Goal: Find specific page/section: Find specific page/section

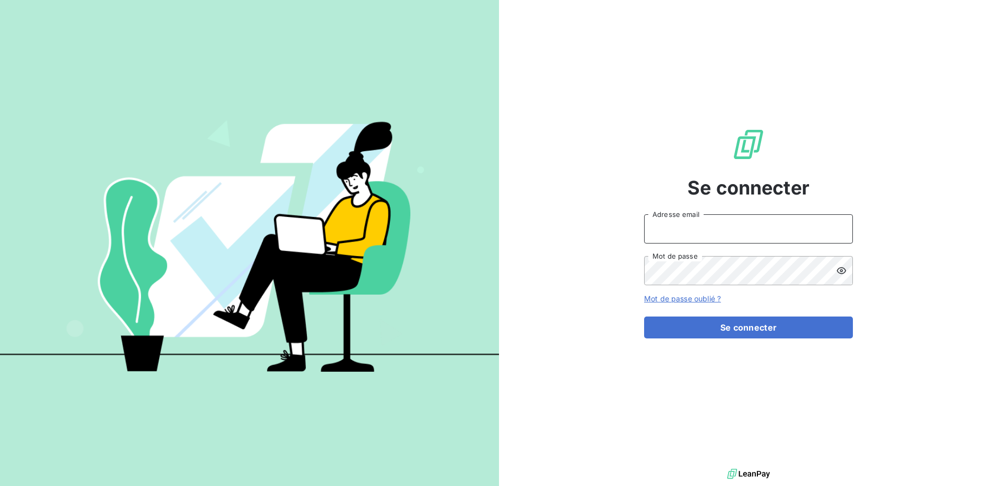
click at [739, 229] on input "Adresse email" at bounding box center [748, 229] width 209 height 29
type input "[PERSON_NAME][EMAIL_ADDRESS][PERSON_NAME][DOMAIN_NAME]"
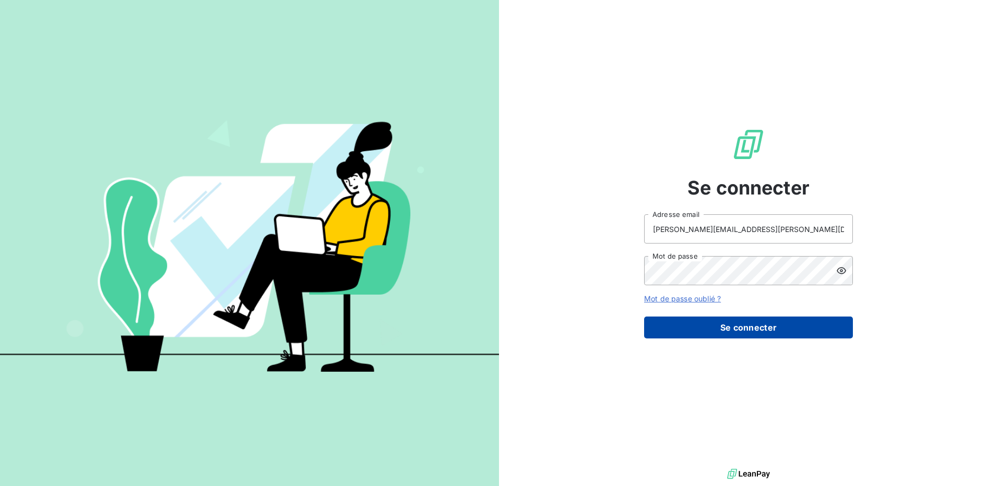
click at [746, 325] on button "Se connecter" at bounding box center [748, 328] width 209 height 22
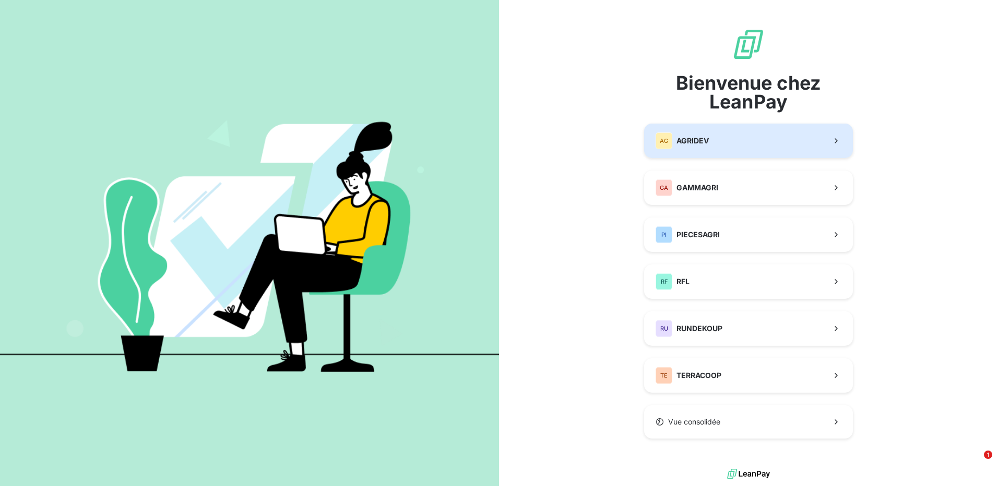
click at [681, 147] on div "AG AGRIDEV" at bounding box center [682, 141] width 53 height 17
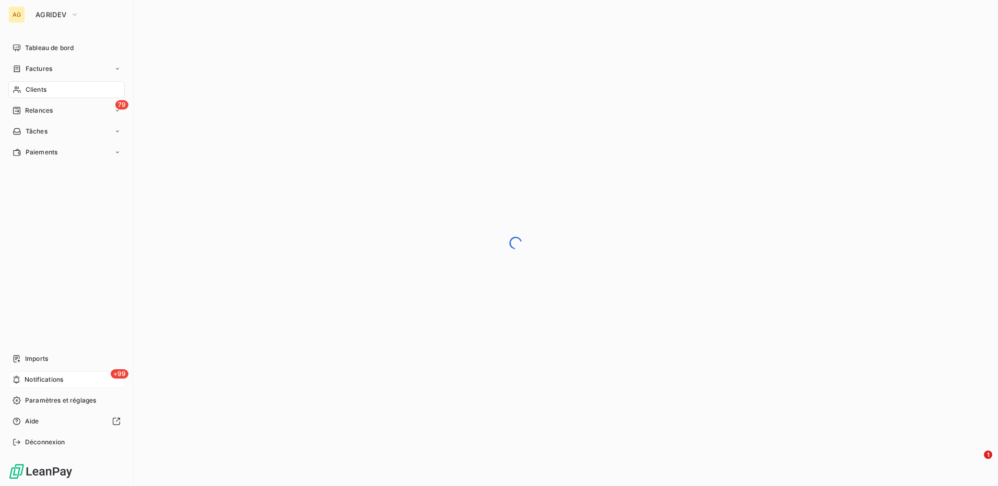
click at [44, 378] on span "Notifications" at bounding box center [44, 379] width 39 height 9
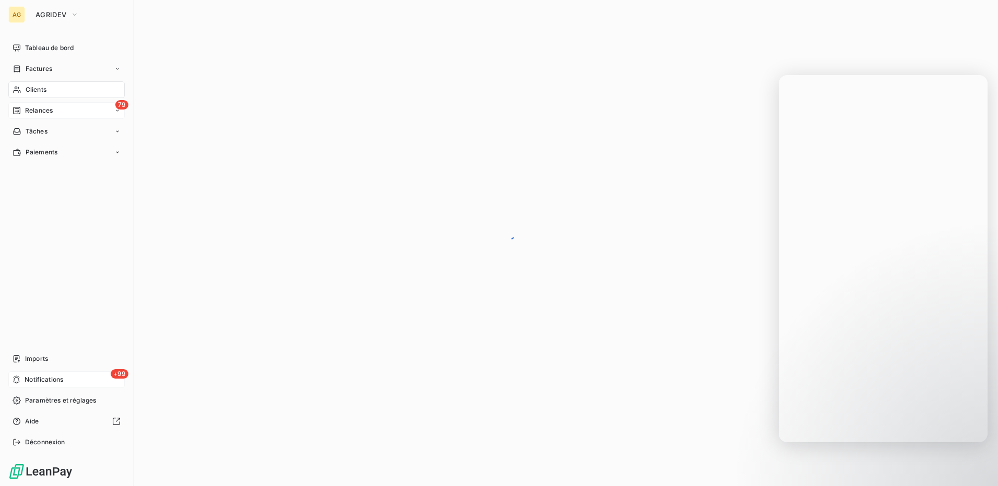
click at [49, 112] on span "Relances" at bounding box center [39, 110] width 28 height 9
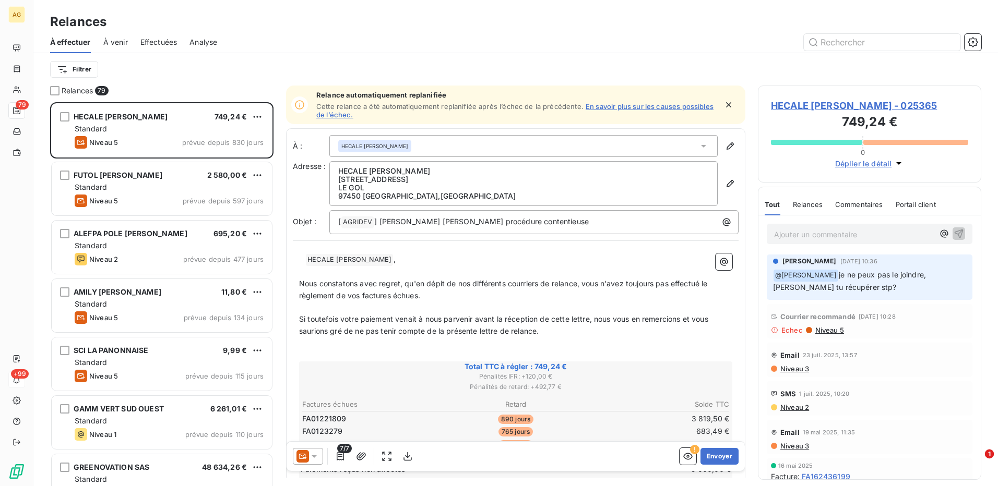
click at [990, 455] on body "AG 79 +99 Relances À effectuer À venir Effectuées Analyse Filtrer Relances 79 H…" at bounding box center [499, 243] width 998 height 486
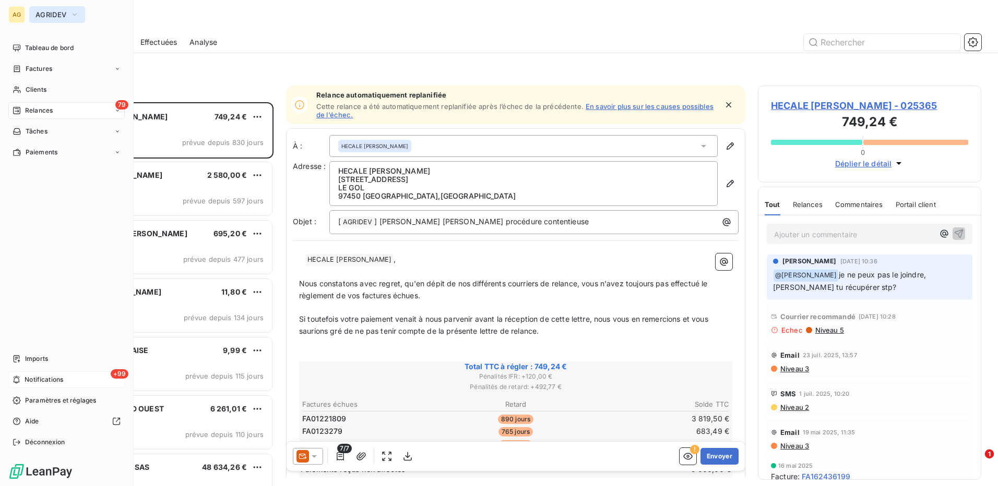
click at [47, 15] on span "AGRIDEV" at bounding box center [50, 14] width 31 height 8
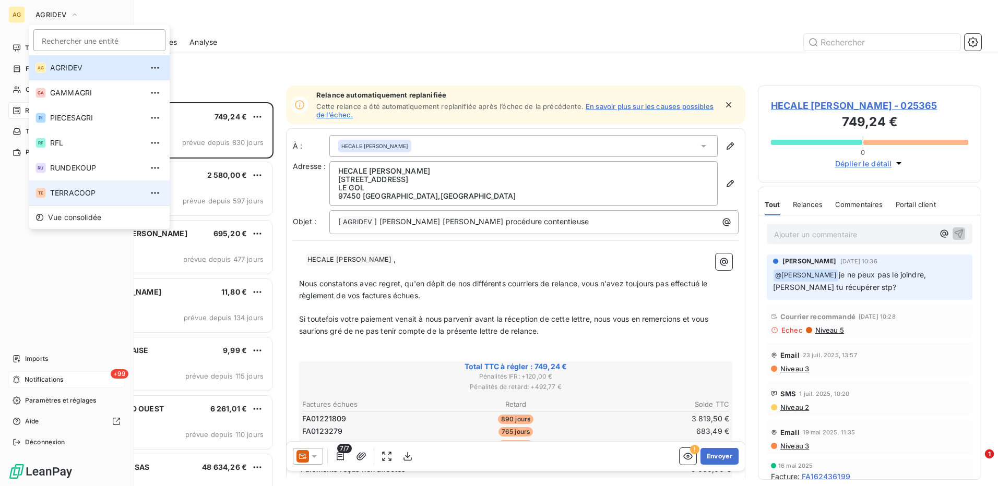
click at [70, 189] on span "TERRACOOP" at bounding box center [96, 193] width 92 height 10
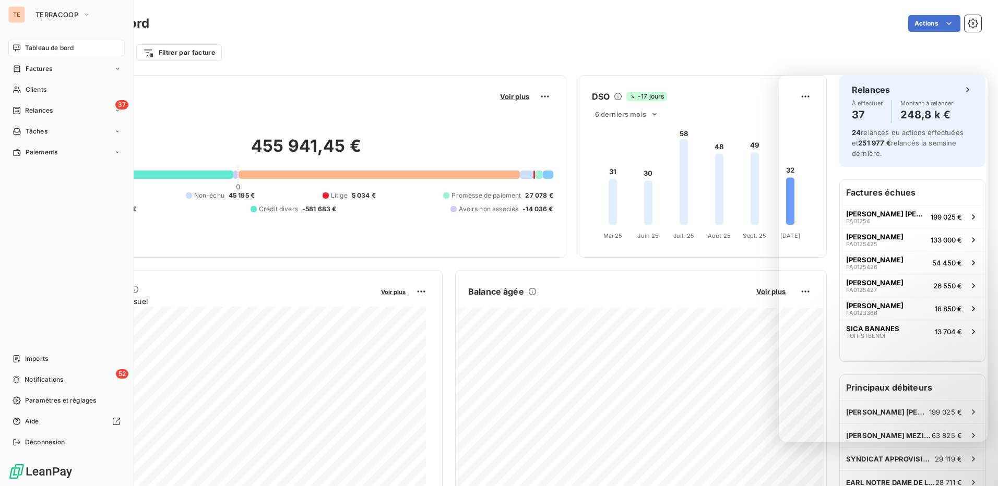
click at [702, 52] on div "Filtrer par client Filtrer par facture" at bounding box center [515, 53] width 931 height 20
click at [43, 380] on span "Notifications" at bounding box center [44, 379] width 39 height 9
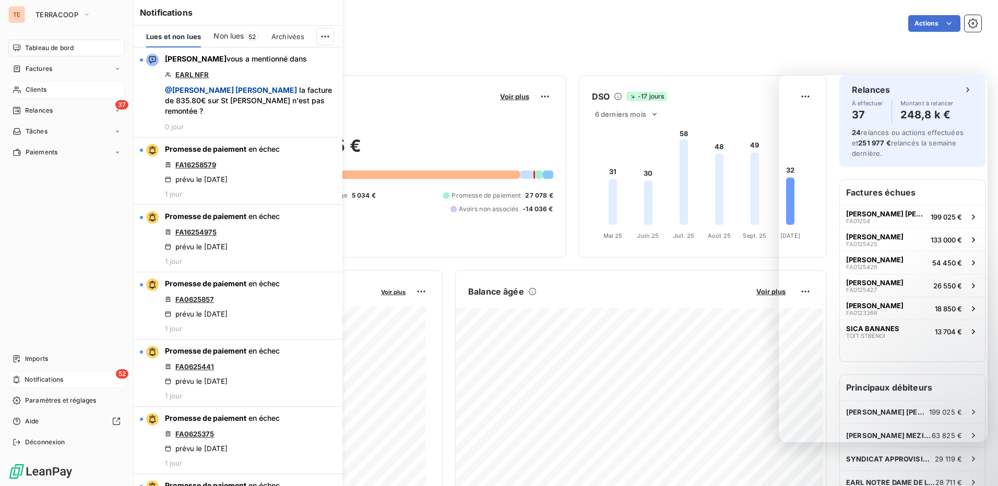
click at [30, 89] on span "Clients" at bounding box center [36, 89] width 21 height 9
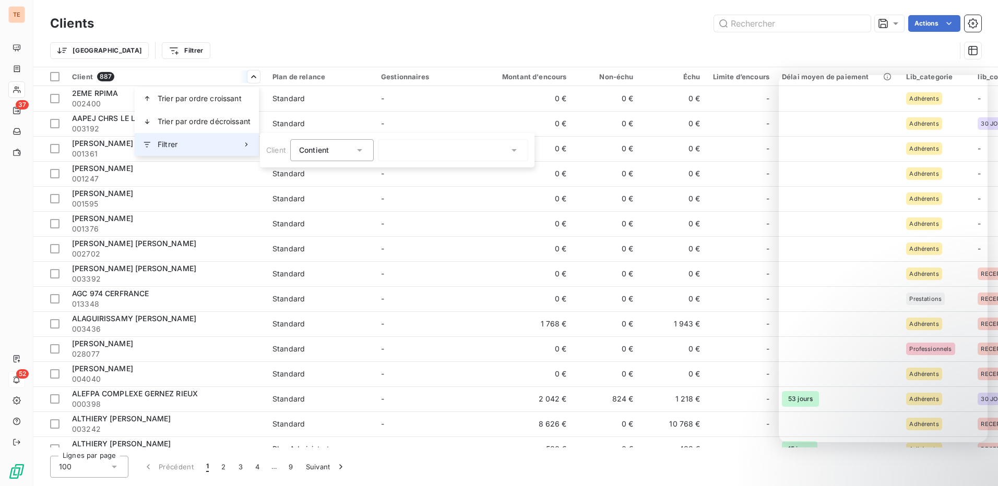
click at [203, 142] on div "Filtrer" at bounding box center [197, 144] width 124 height 23
click at [359, 153] on icon at bounding box center [359, 150] width 10 height 10
click at [358, 153] on icon at bounding box center [359, 150] width 10 height 10
click at [435, 161] on div at bounding box center [453, 150] width 150 height 22
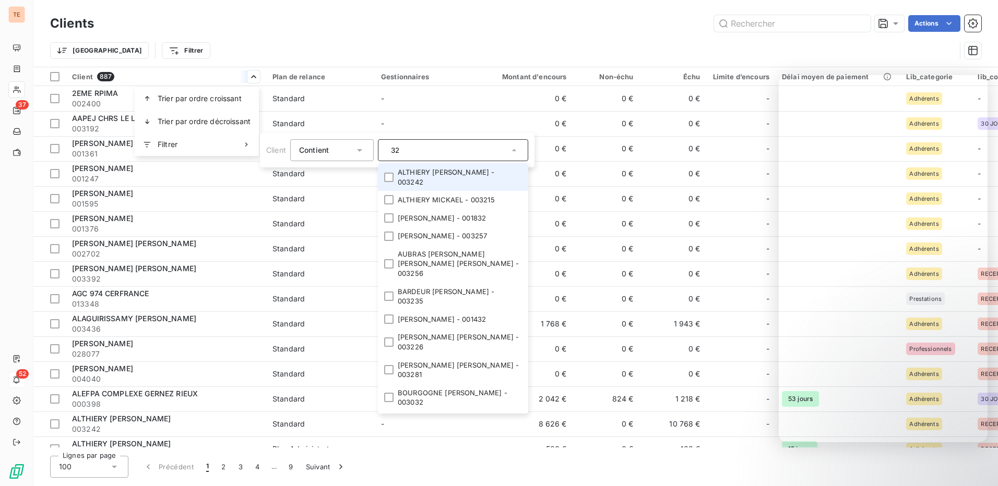
type input "3"
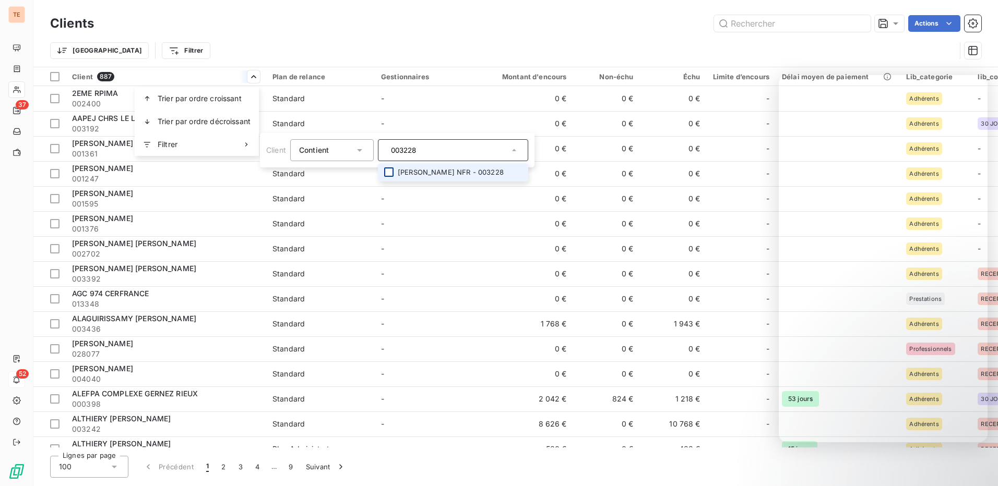
type input "003228"
click at [393, 170] on div at bounding box center [388, 172] width 9 height 9
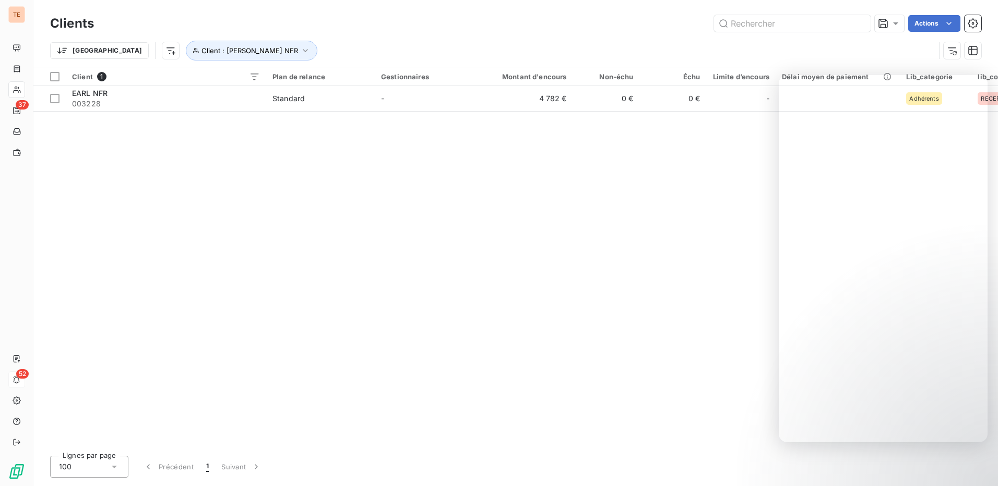
click at [366, 226] on html "TE 37 52 Clients Actions Trier Client : EARL NFR Client 1 Plan de relance Gesti…" at bounding box center [499, 243] width 998 height 486
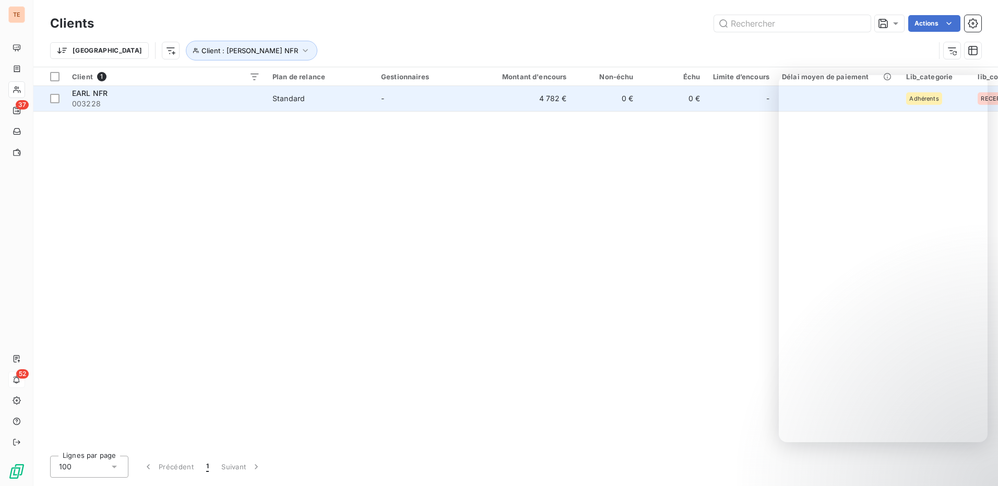
click at [82, 101] on span "003228" at bounding box center [166, 104] width 188 height 10
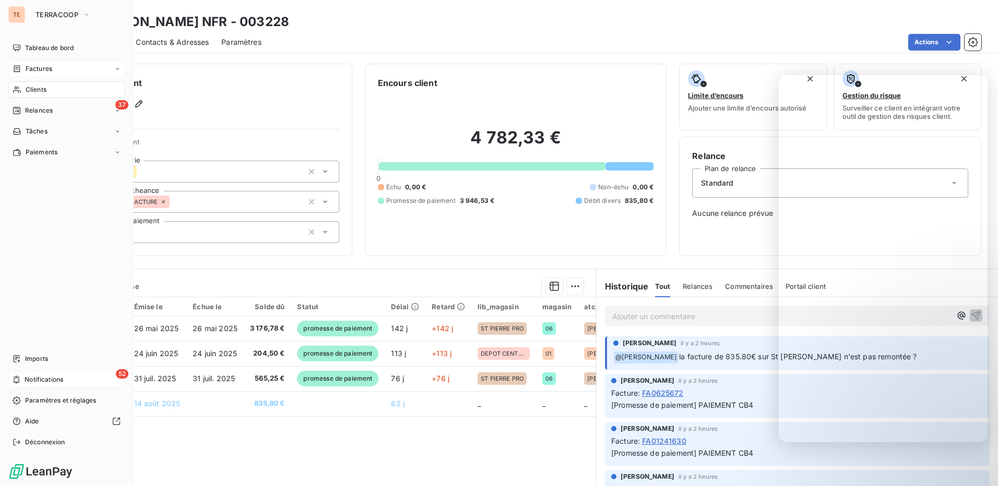
click at [21, 69] on div "Factures" at bounding box center [33, 68] width 40 height 9
click at [38, 91] on span "Factures" at bounding box center [38, 89] width 27 height 9
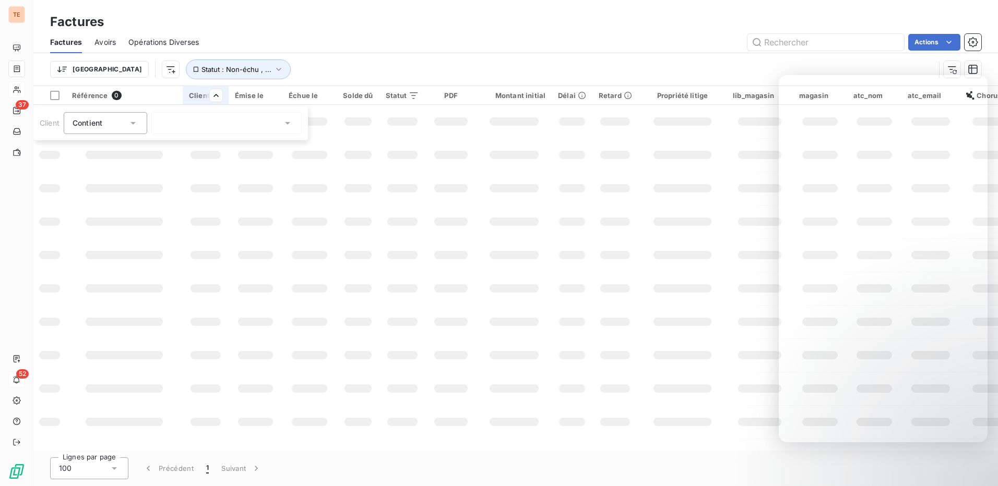
click at [198, 125] on div at bounding box center [226, 123] width 150 height 22
type input "003228"
click at [169, 147] on li "EARL NFR - 003228" at bounding box center [226, 145] width 150 height 18
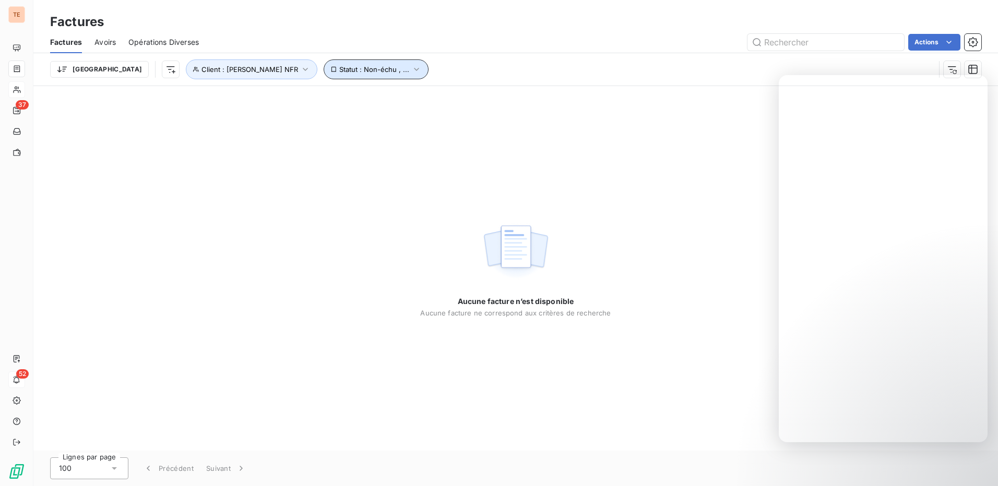
click at [411, 67] on icon "button" at bounding box center [416, 69] width 10 height 10
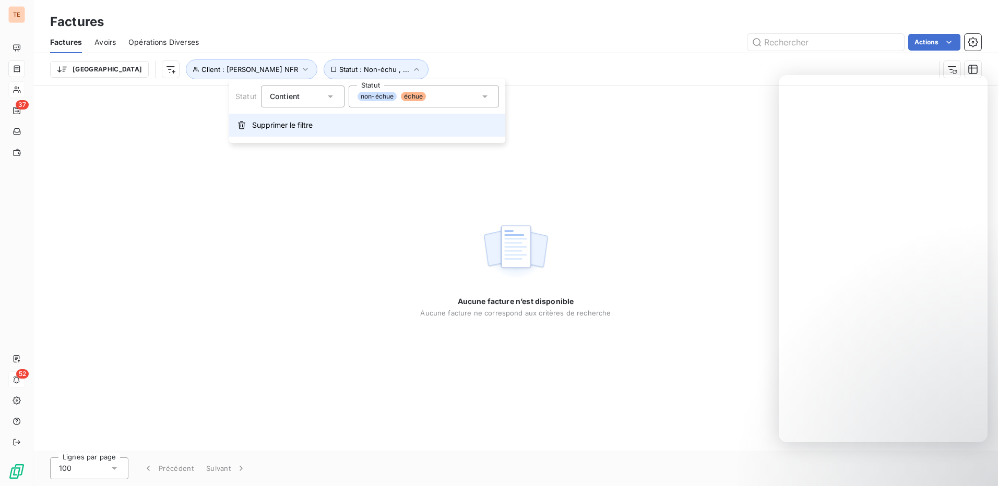
click at [291, 125] on span "Supprimer le filtre" at bounding box center [282, 125] width 61 height 10
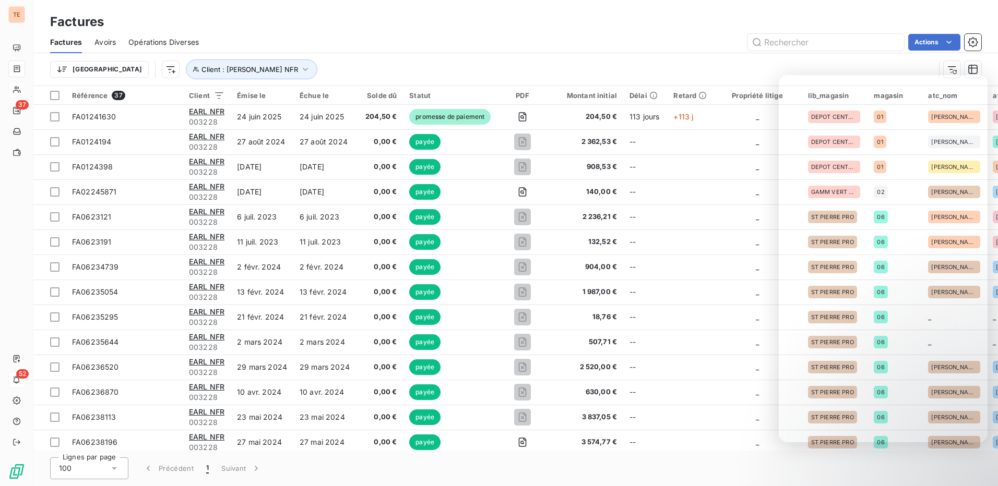
scroll to position [64, 0]
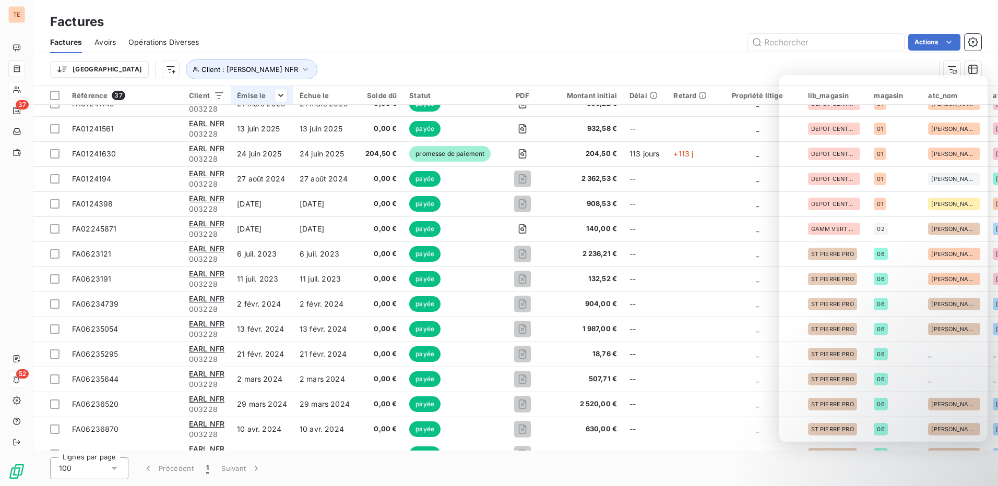
click at [269, 92] on div at bounding box center [276, 95] width 21 height 13
click at [251, 96] on div "Émise le" at bounding box center [262, 95] width 50 height 8
click at [246, 138] on span "Trier par ordre décroissant" at bounding box center [230, 140] width 93 height 10
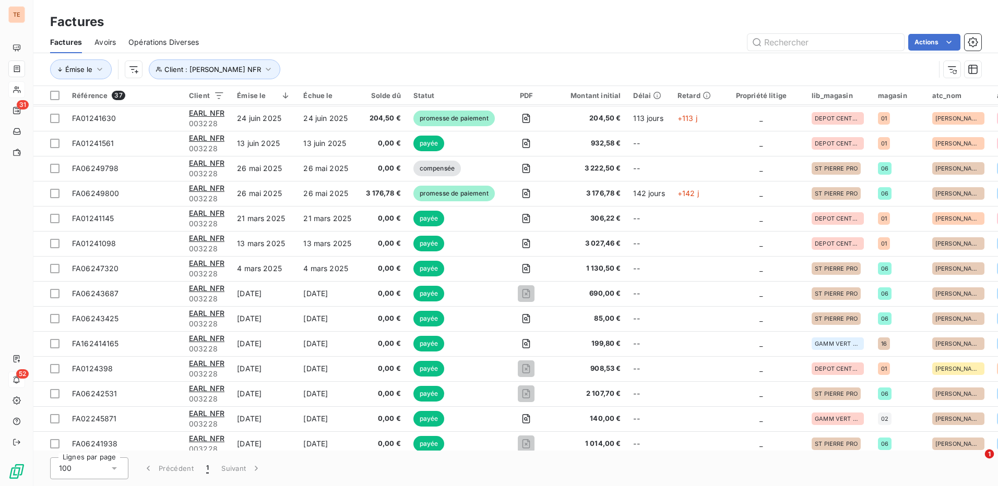
scroll to position [0, 0]
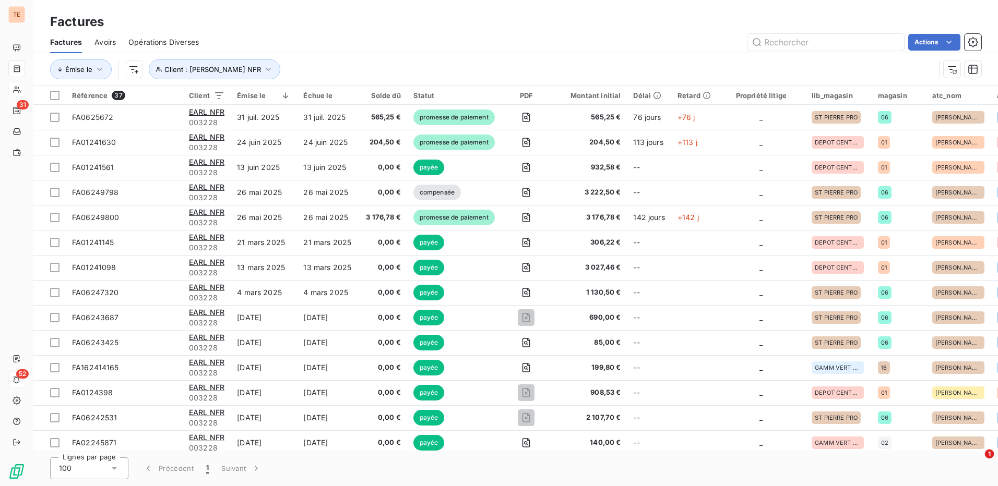
click at [105, 43] on span "Avoirs" at bounding box center [104, 42] width 21 height 10
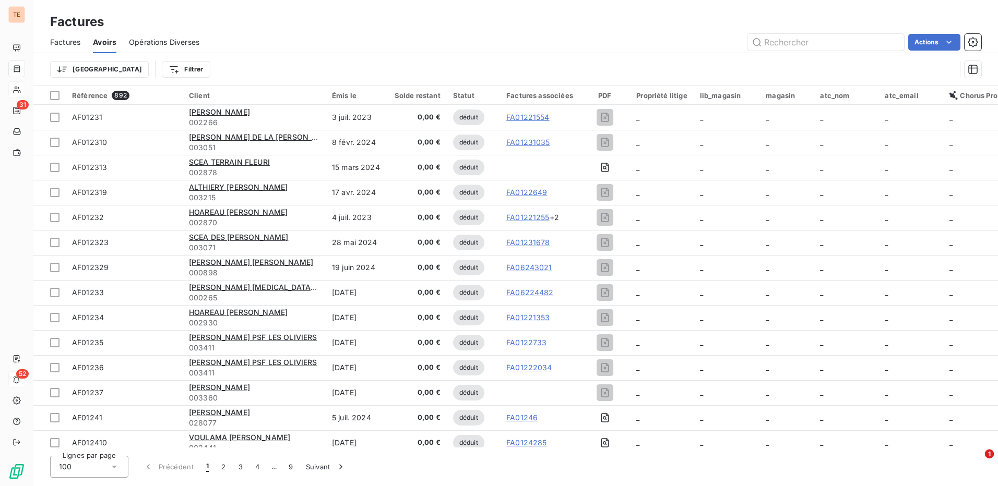
click at [139, 43] on span "Opérations Diverses" at bounding box center [164, 42] width 70 height 10
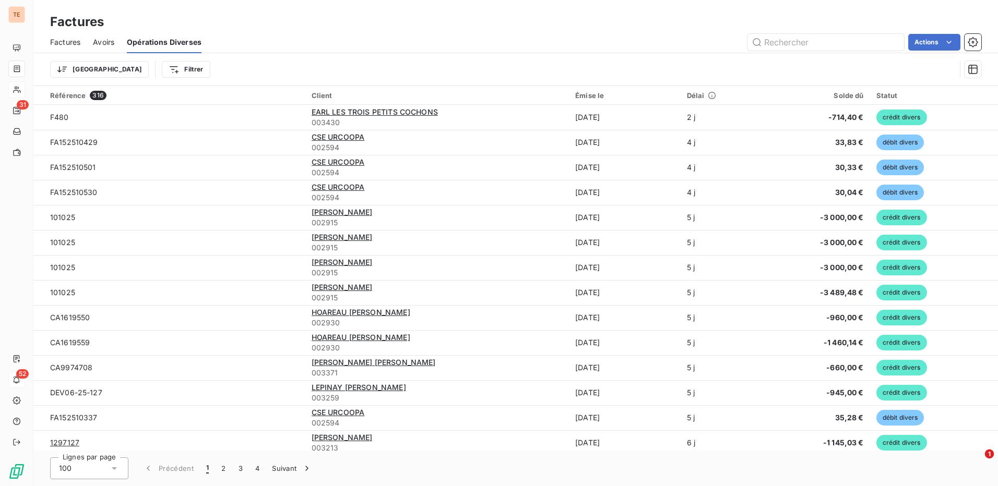
click at [63, 43] on span "Factures" at bounding box center [65, 42] width 30 height 10
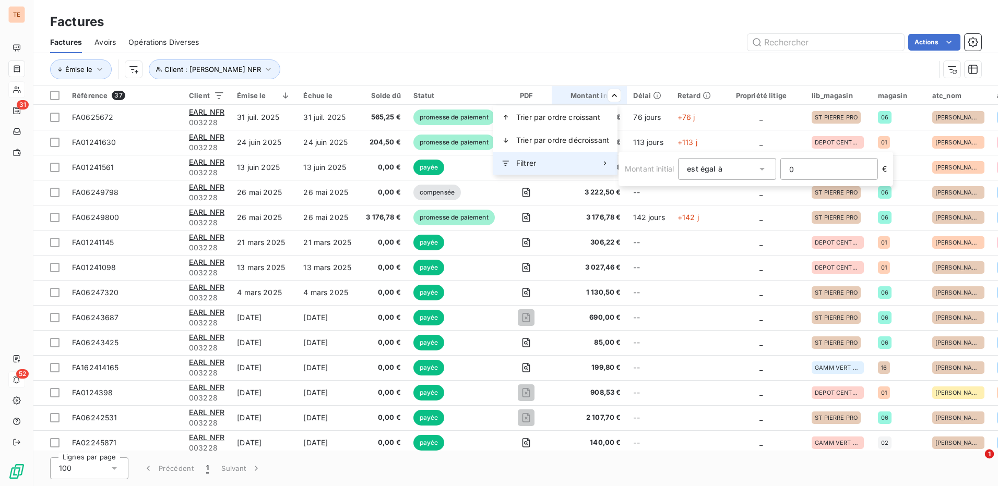
click at [551, 161] on div "Filtrer" at bounding box center [555, 163] width 124 height 23
click at [792, 170] on input "0" at bounding box center [829, 169] width 97 height 21
drag, startPoint x: 792, startPoint y: 171, endPoint x: 758, endPoint y: 173, distance: 34.0
click at [758, 173] on div "Montant initial est égal à eq 0 €" at bounding box center [756, 169] width 262 height 22
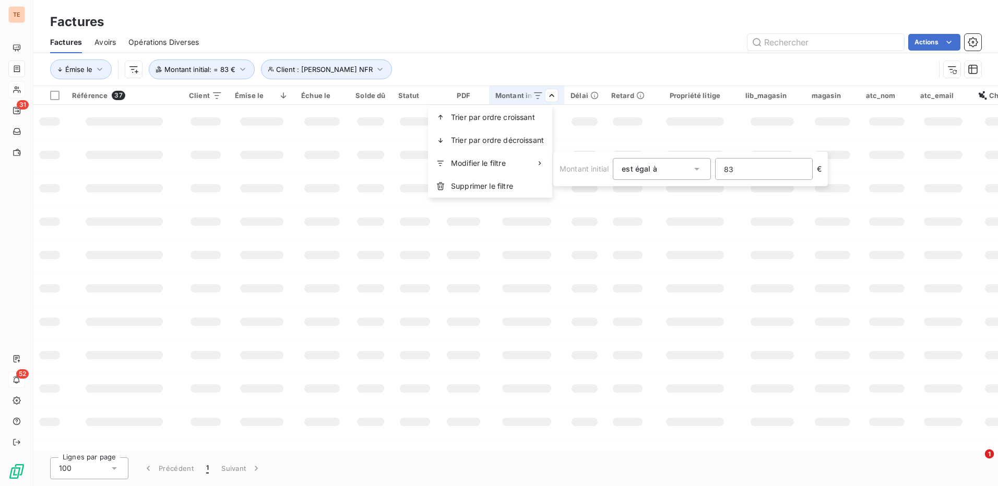
type input "835"
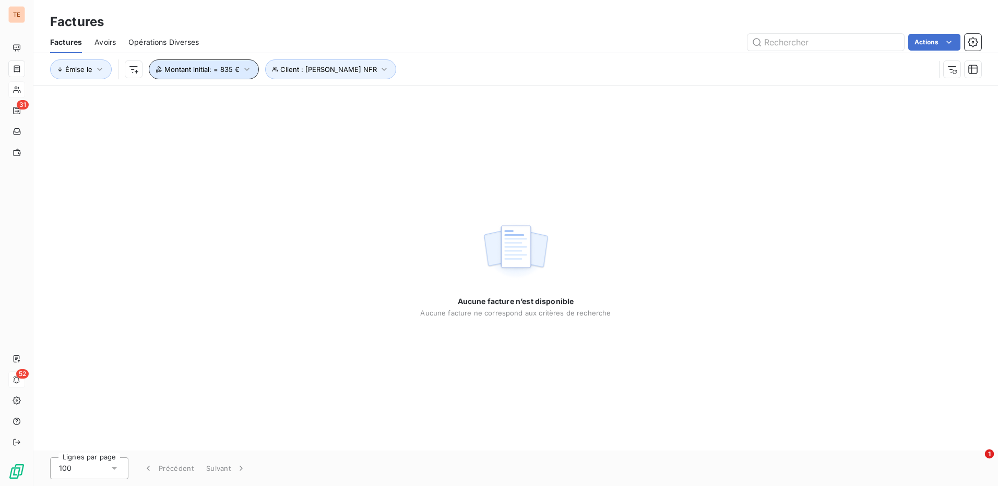
click at [248, 69] on icon "button" at bounding box center [247, 69] width 10 height 10
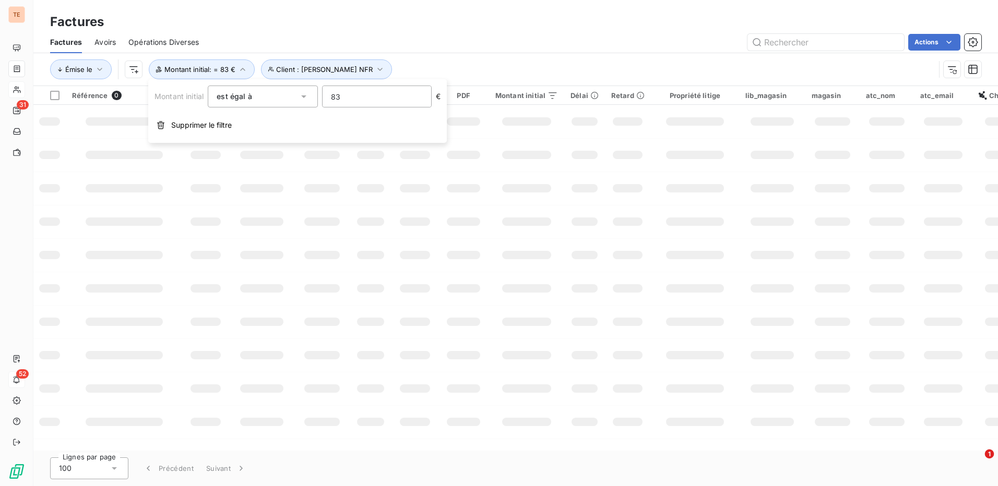
type input "8"
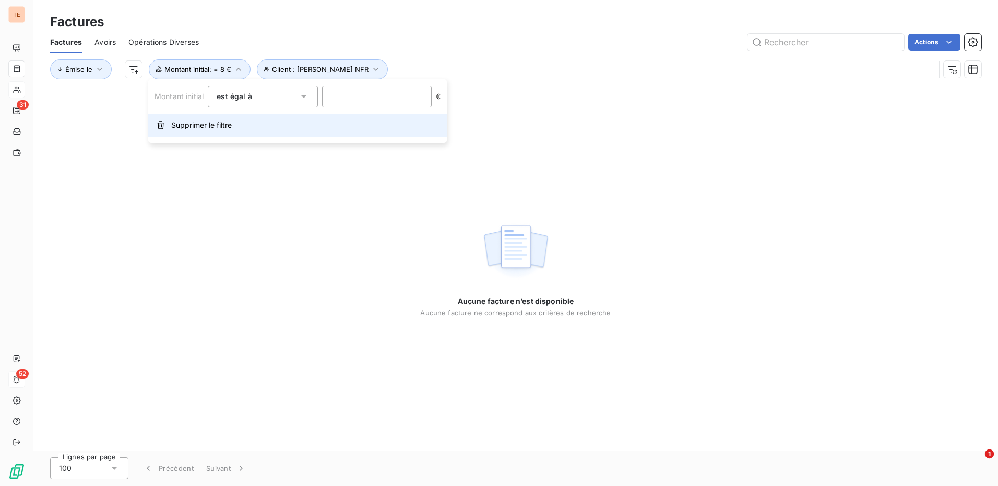
click at [234, 128] on button "Supprimer le filtre" at bounding box center [297, 125] width 299 height 23
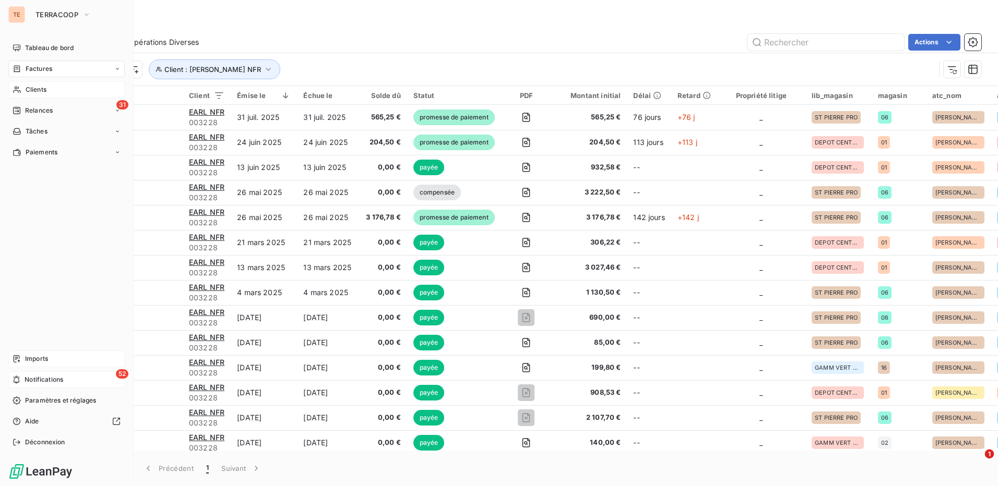
click at [30, 361] on span "Imports" at bounding box center [36, 358] width 23 height 9
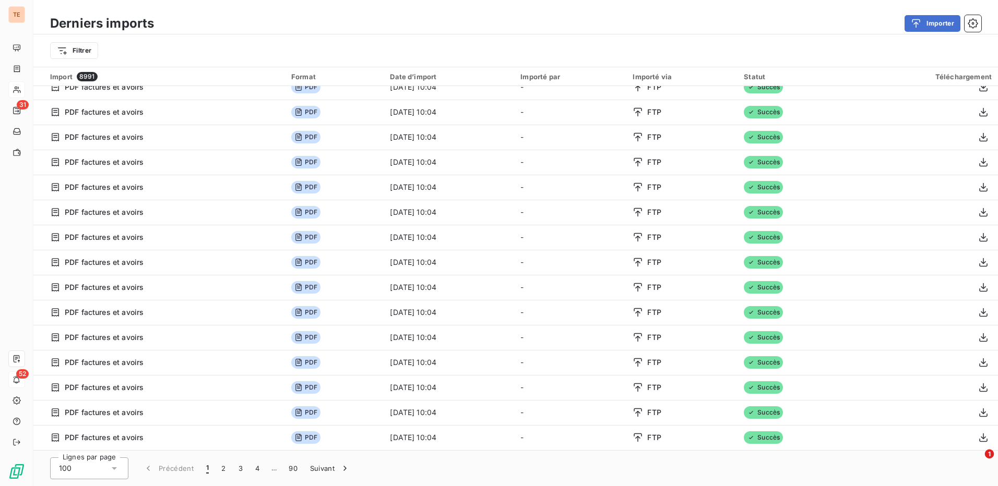
scroll to position [313, 0]
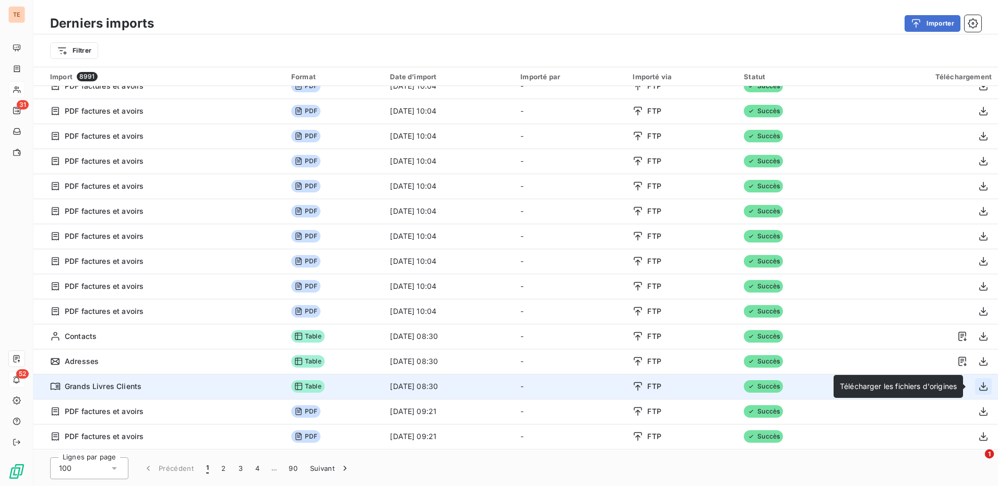
click at [980, 389] on icon "button" at bounding box center [983, 387] width 10 height 10
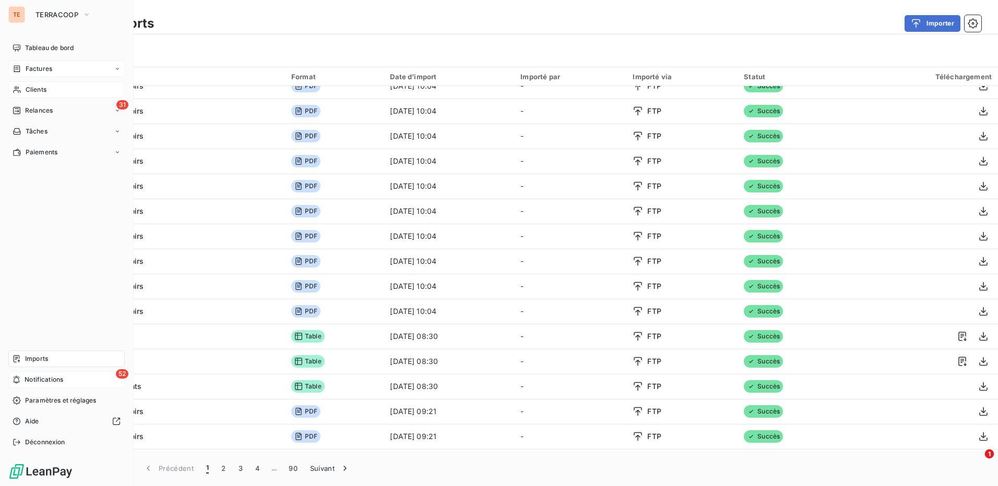
click at [34, 72] on span "Factures" at bounding box center [39, 68] width 27 height 9
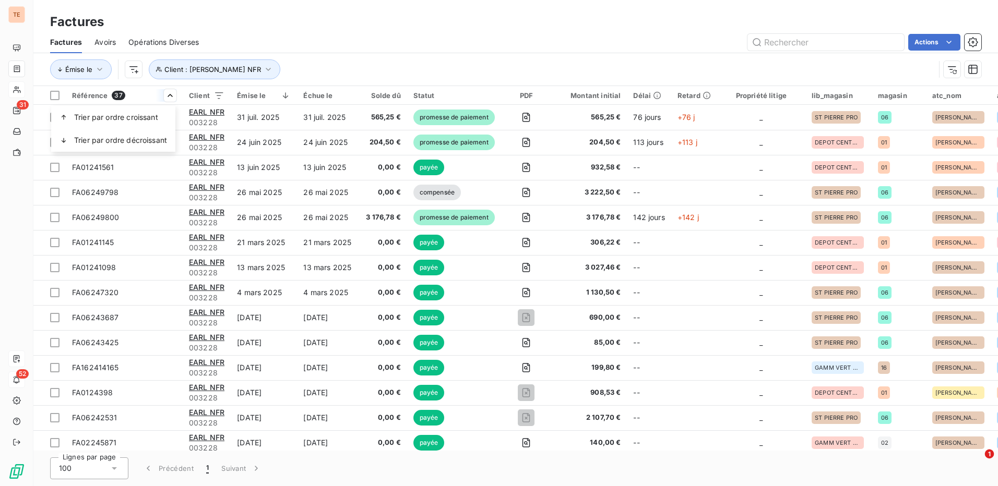
click at [344, 27] on html "TE 31 52 Factures Factures Avoirs Opérations Diverses Actions Émise le Client :…" at bounding box center [499, 243] width 998 height 486
click at [91, 93] on span "Référence" at bounding box center [89, 95] width 35 height 8
click at [164, 96] on html "TE 31 52 Factures Factures Avoirs Opérations Diverses Actions Émise le Client :…" at bounding box center [499, 243] width 998 height 486
click at [112, 137] on span "Trier par ordre décroissant" at bounding box center [120, 140] width 93 height 10
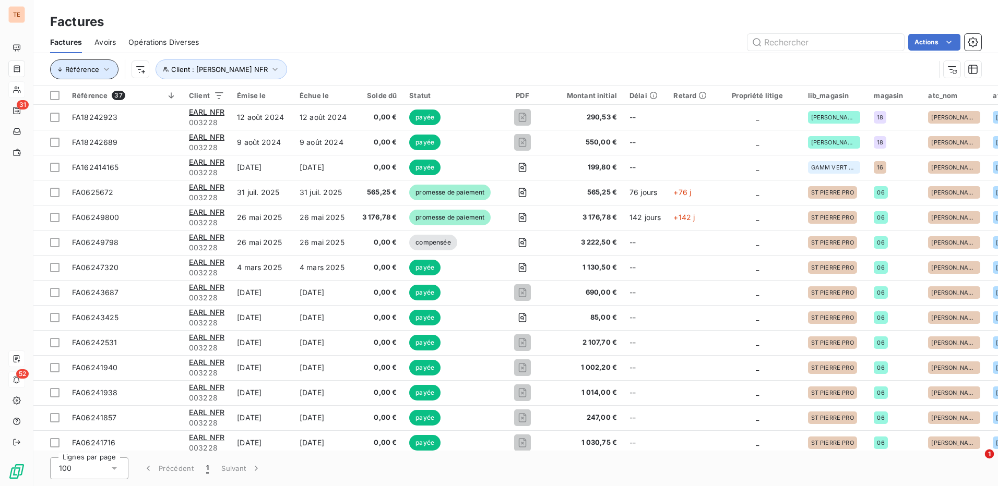
click at [102, 67] on icon "button" at bounding box center [106, 69] width 10 height 10
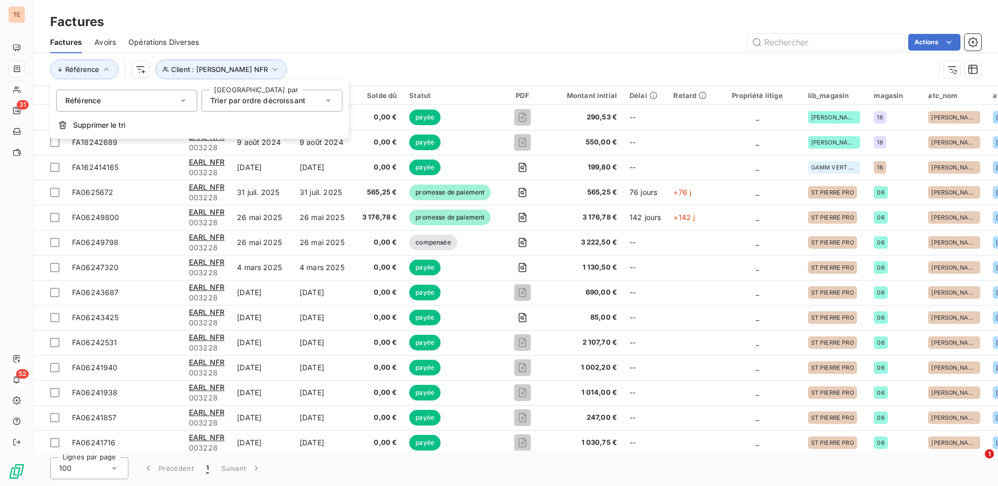
click at [335, 33] on div "Factures Avoirs Opérations Diverses Actions" at bounding box center [515, 42] width 965 height 22
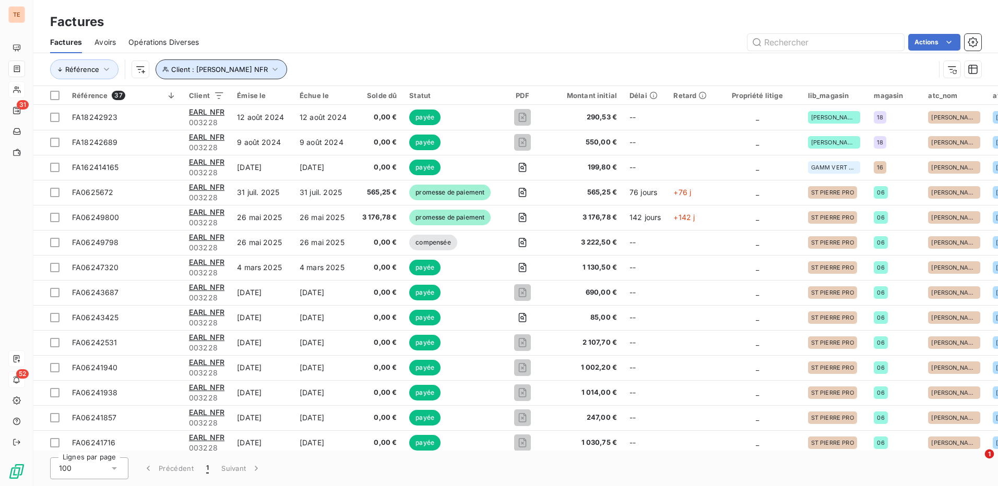
click at [270, 70] on icon "button" at bounding box center [275, 69] width 10 height 10
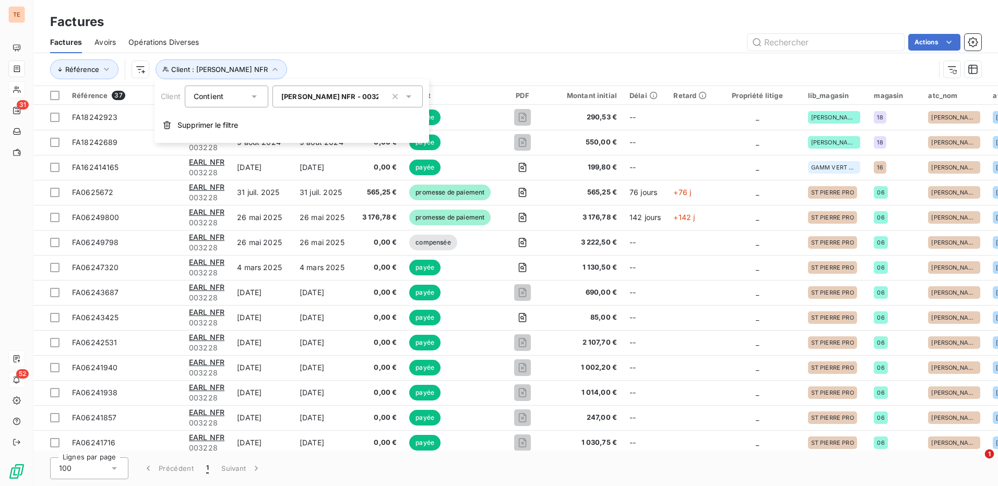
click at [306, 32] on div "Factures Avoirs Opérations Diverses Actions" at bounding box center [515, 42] width 965 height 22
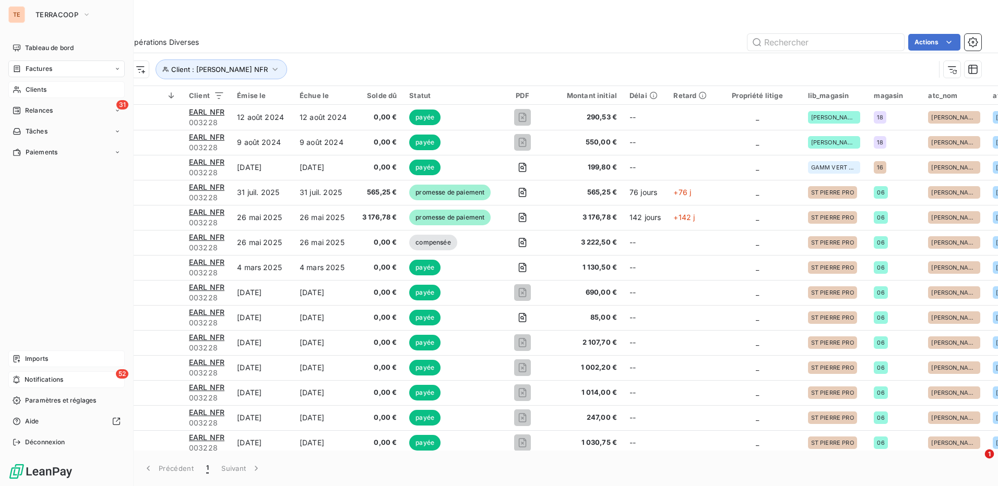
click at [40, 358] on span "Imports" at bounding box center [36, 358] width 23 height 9
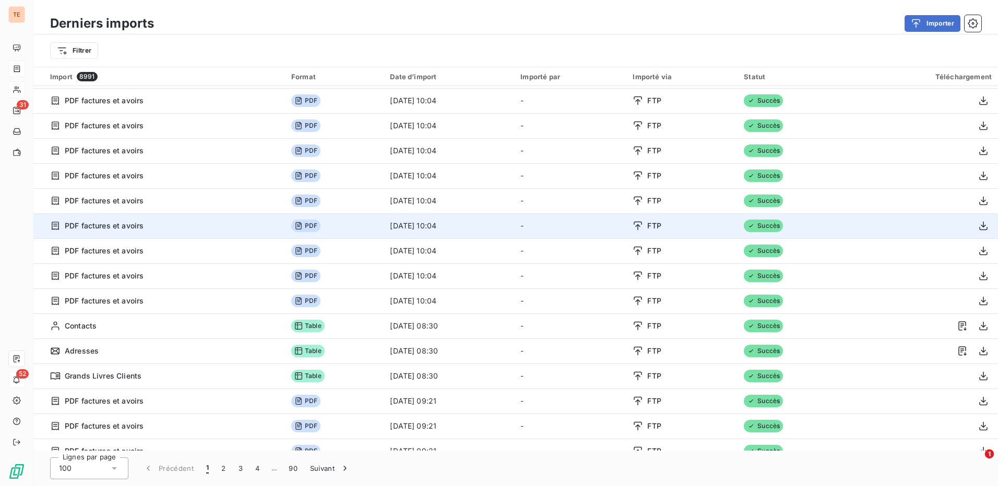
scroll to position [209, 0]
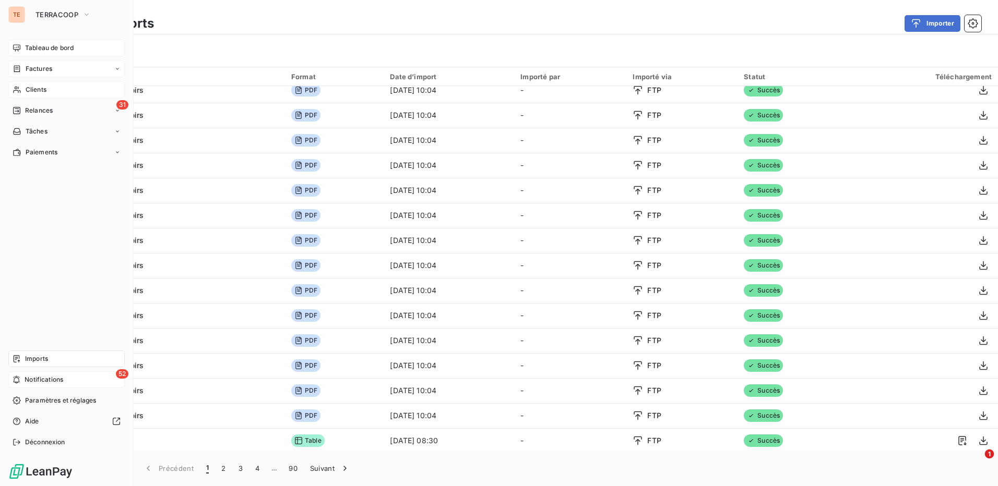
click at [33, 51] on span "Tableau de bord" at bounding box center [49, 47] width 49 height 9
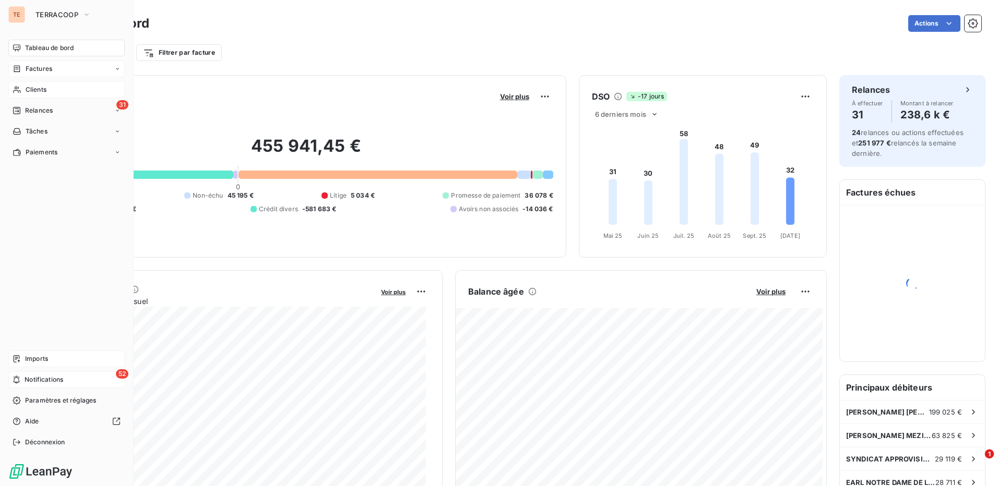
click at [34, 87] on span "Clients" at bounding box center [36, 89] width 21 height 9
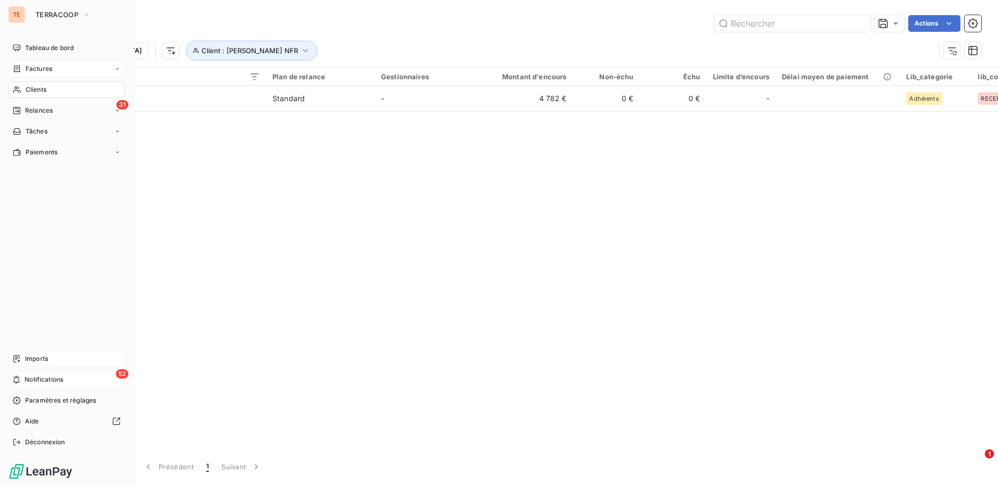
click at [31, 66] on span "Factures" at bounding box center [39, 68] width 27 height 9
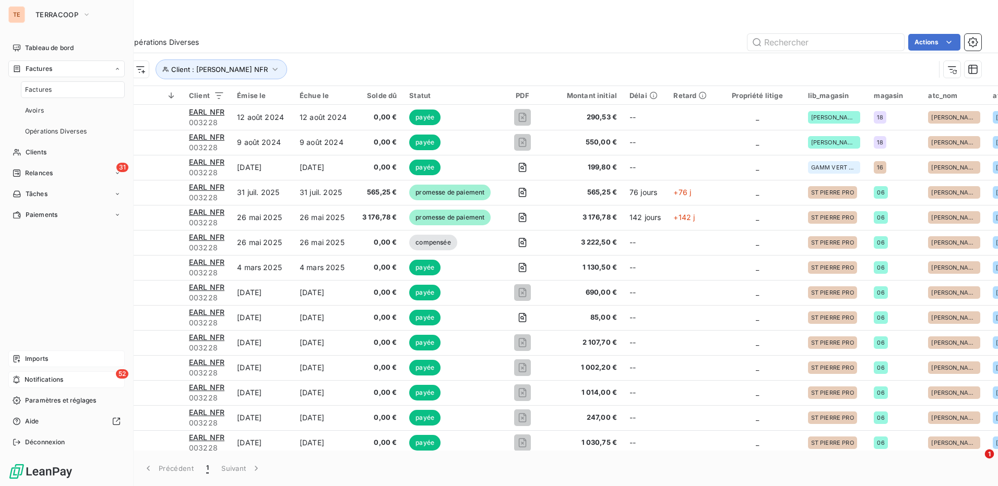
click at [48, 91] on span "Factures" at bounding box center [38, 89] width 27 height 9
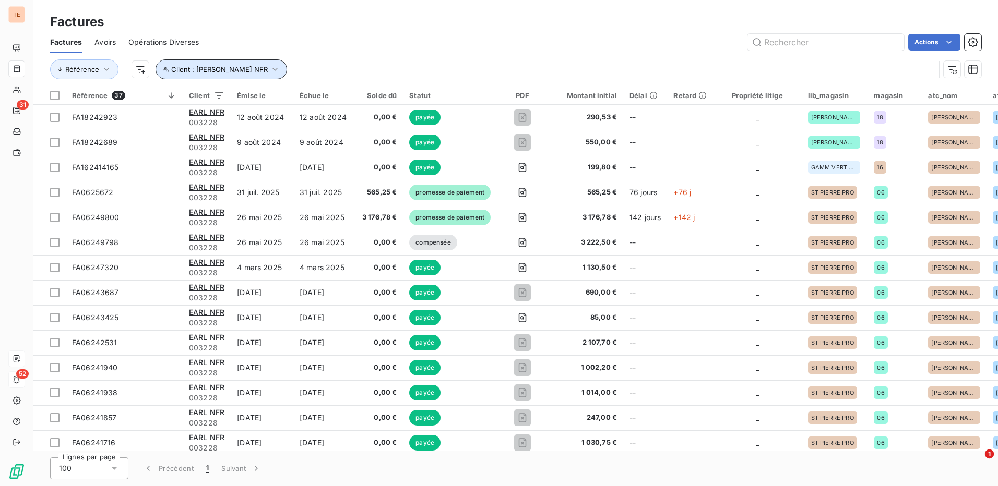
click at [270, 68] on icon "button" at bounding box center [275, 69] width 10 height 10
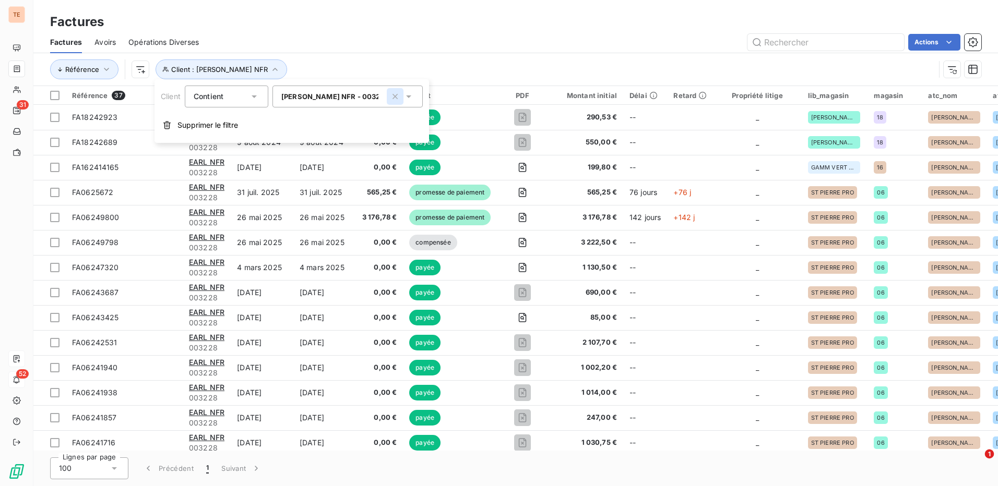
click at [397, 97] on icon "button" at bounding box center [395, 96] width 10 height 10
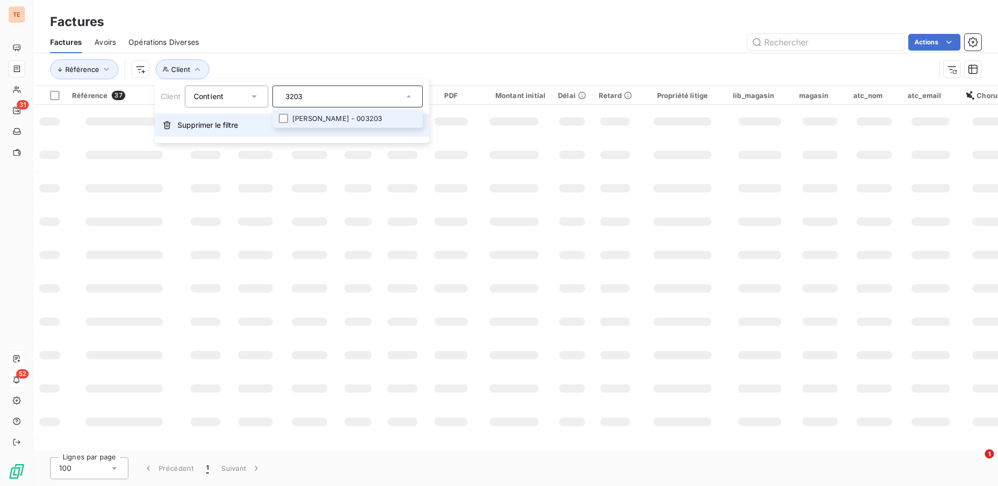
type input "3203"
click at [284, 117] on div at bounding box center [283, 118] width 9 height 9
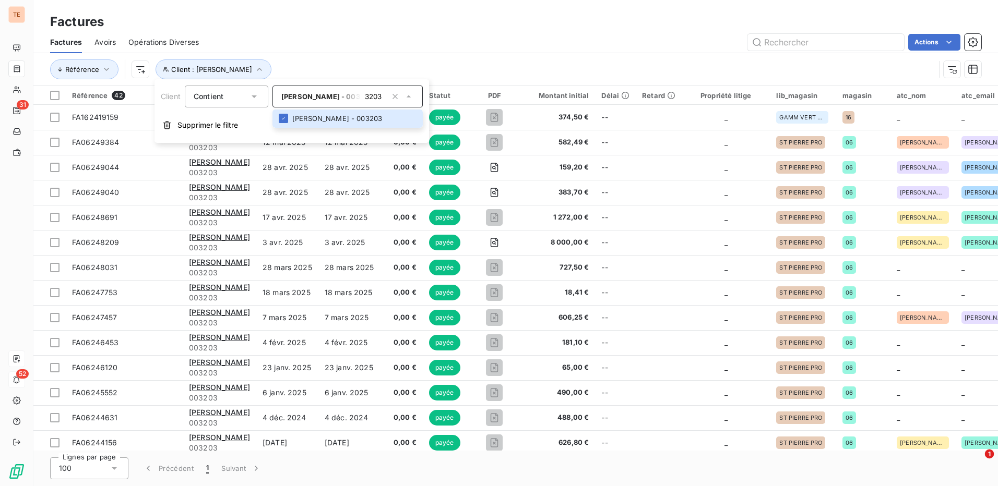
click at [546, 16] on div "Factures" at bounding box center [515, 22] width 965 height 19
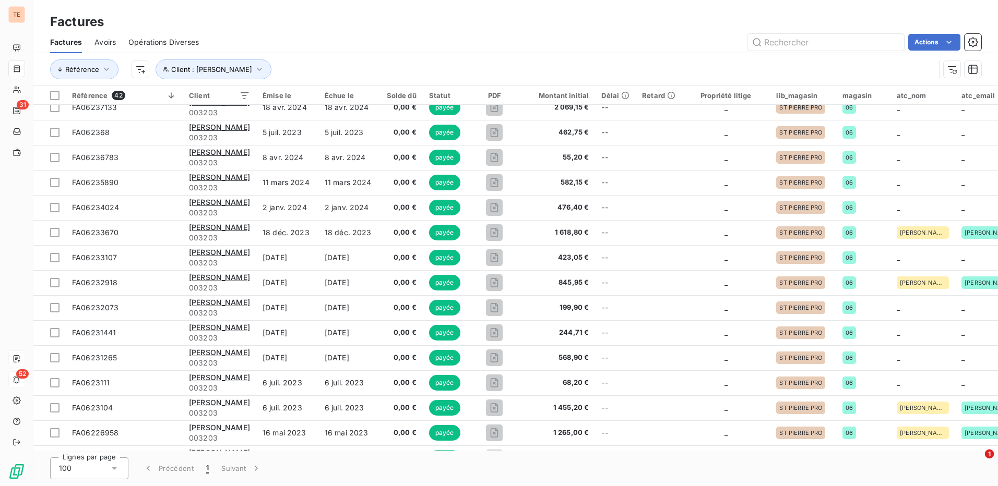
scroll to position [711, 0]
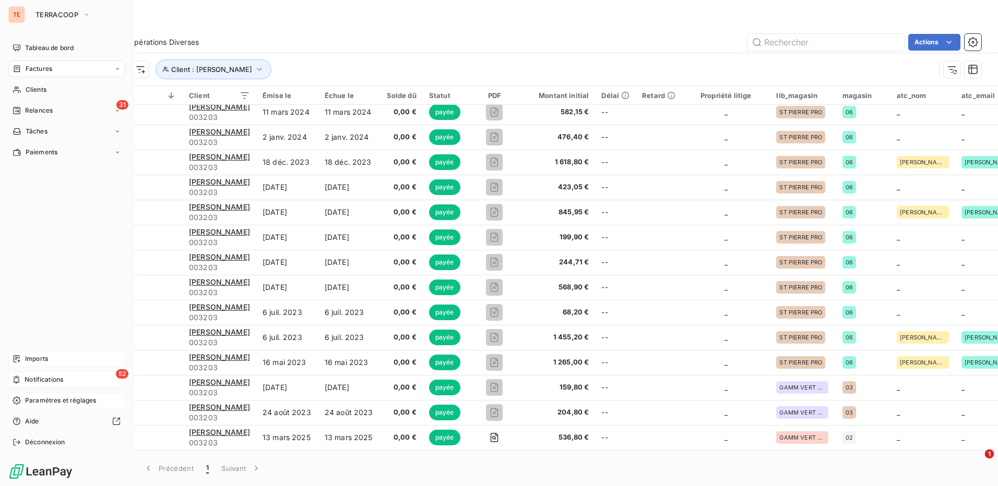
click at [42, 402] on span "Paramètres et réglages" at bounding box center [60, 400] width 71 height 9
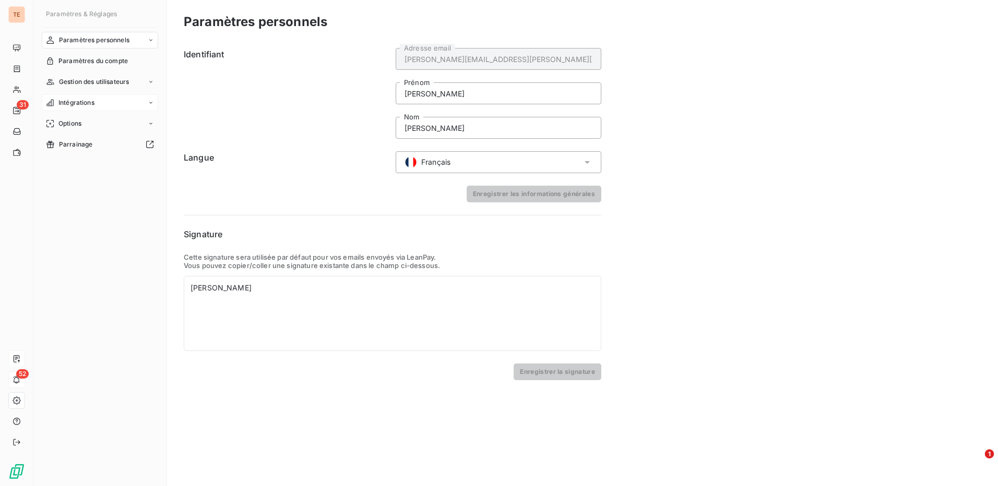
click at [99, 103] on div "Intégrations" at bounding box center [100, 102] width 116 height 17
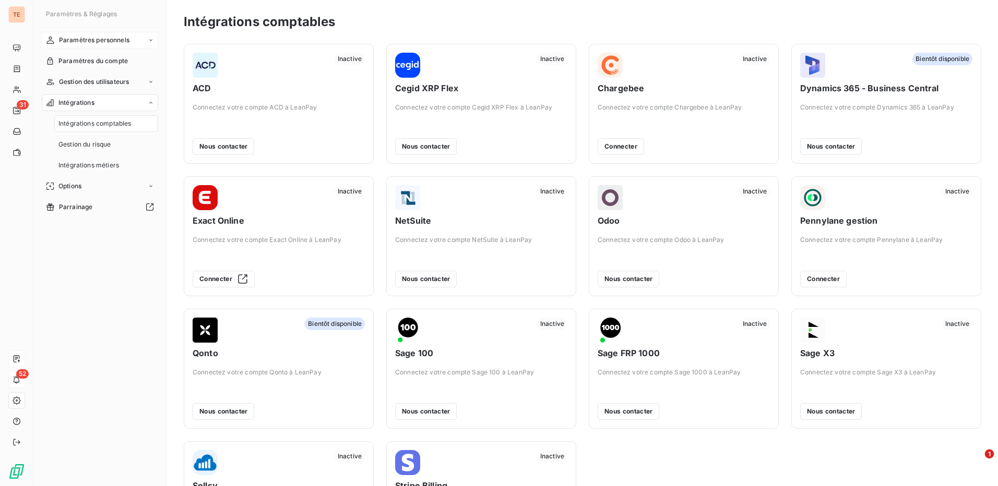
click at [76, 39] on span "Paramètres personnels" at bounding box center [94, 39] width 70 height 9
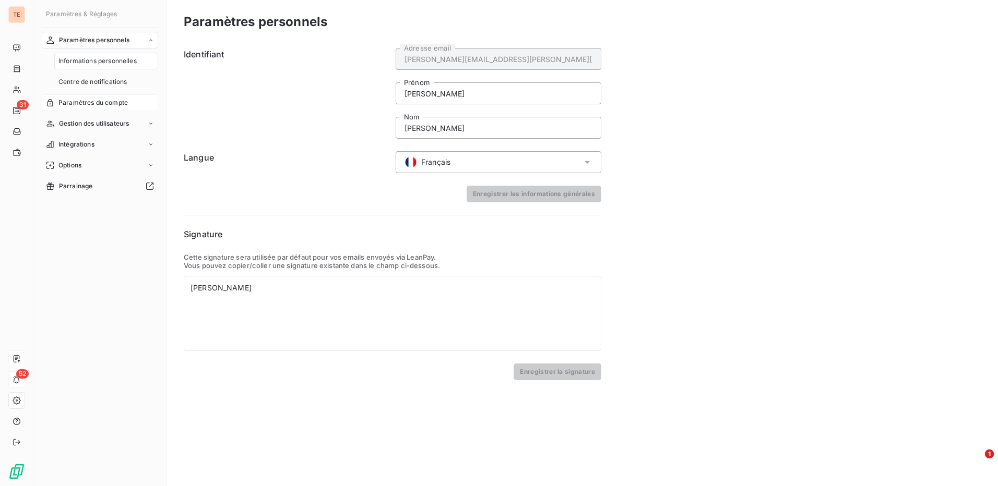
click at [80, 103] on span "Paramètres du compte" at bounding box center [92, 102] width 69 height 9
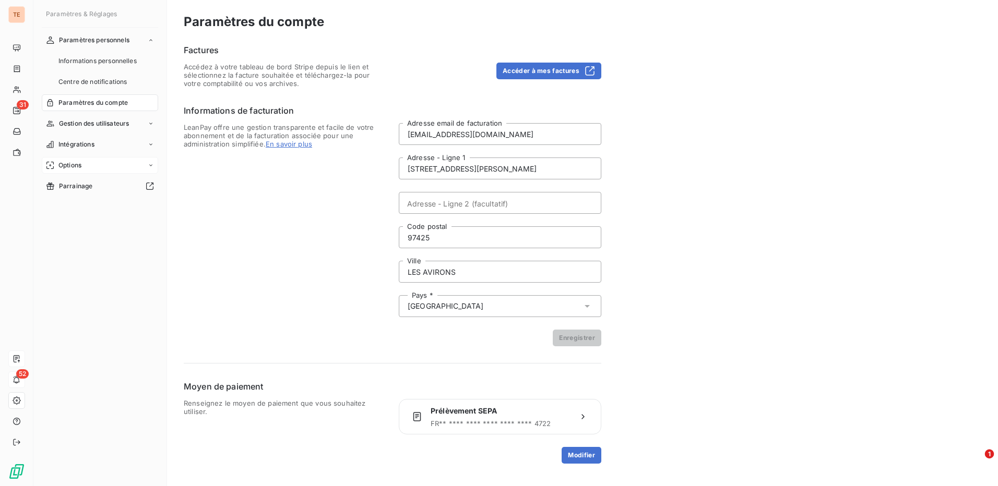
click at [70, 165] on span "Options" at bounding box center [69, 165] width 23 height 9
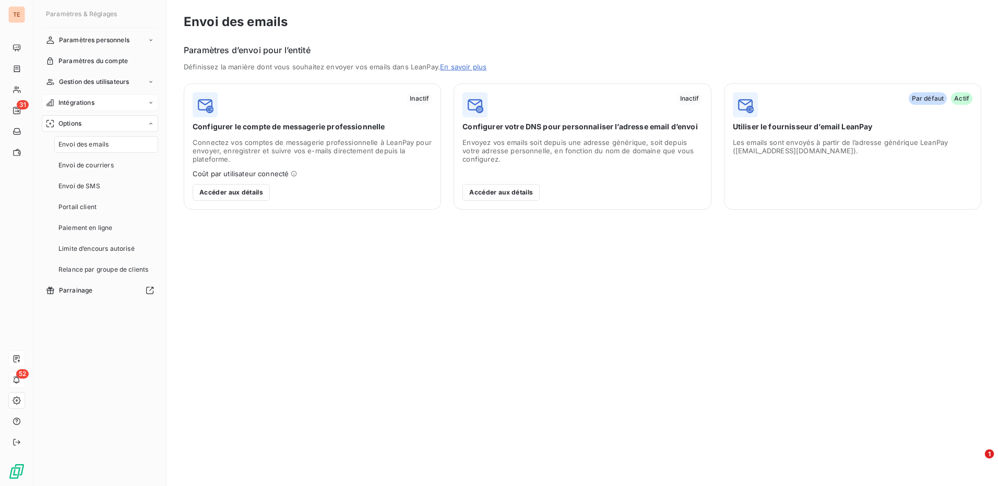
click at [78, 104] on span "Intégrations" at bounding box center [76, 102] width 36 height 9
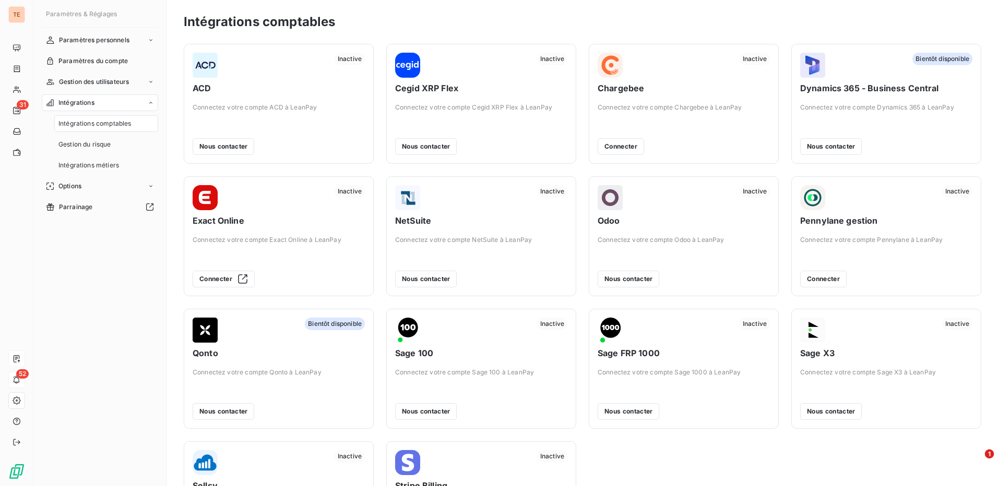
click at [75, 103] on span "Intégrations" at bounding box center [76, 102] width 36 height 9
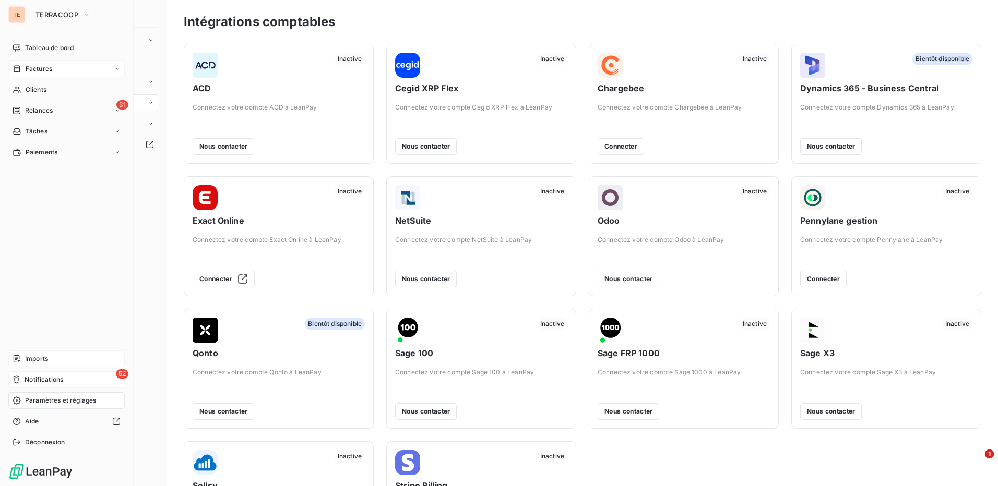
click at [40, 61] on div "Factures" at bounding box center [66, 69] width 116 height 17
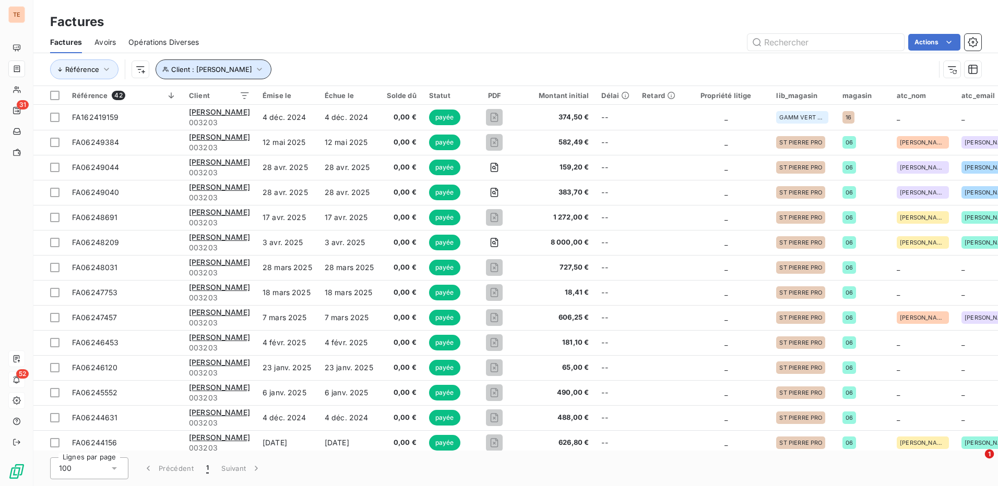
click at [262, 70] on icon "button" at bounding box center [259, 69] width 10 height 10
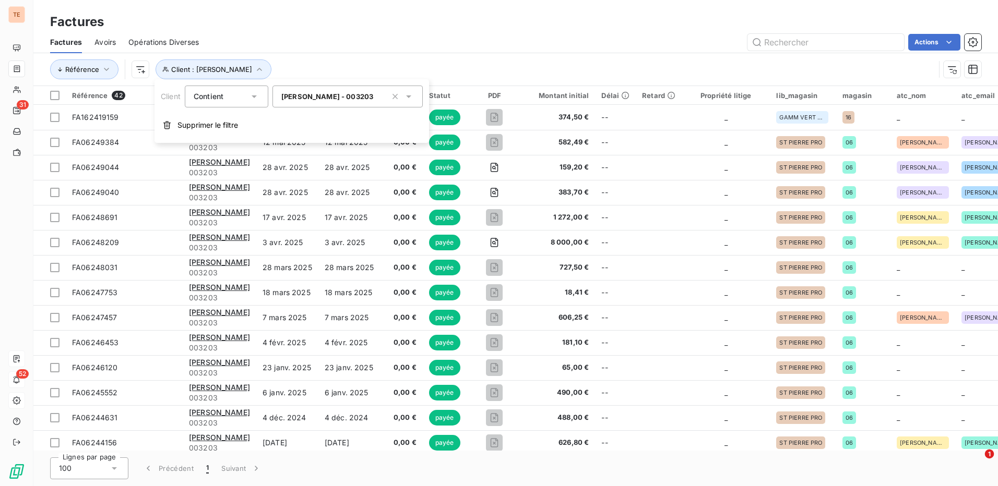
drag, startPoint x: 399, startPoint y: 99, endPoint x: 353, endPoint y: 97, distance: 46.5
click at [397, 99] on icon "button" at bounding box center [395, 96] width 10 height 10
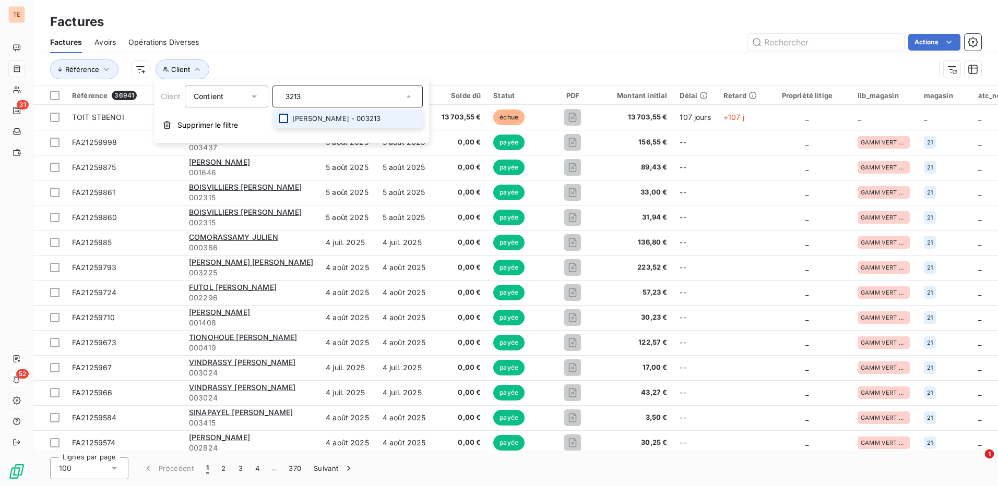
type input "3213"
click at [288, 120] on div at bounding box center [283, 118] width 9 height 9
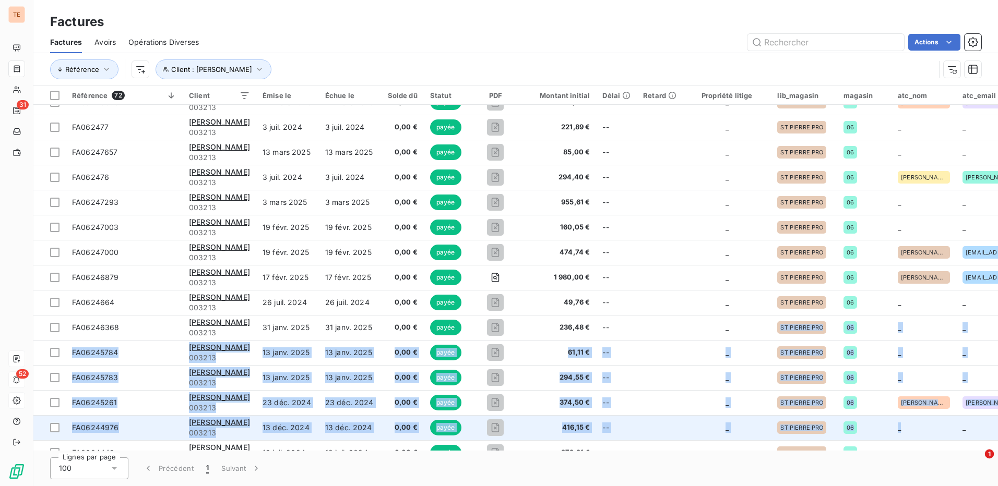
drag, startPoint x: 770, startPoint y: 445, endPoint x: 914, endPoint y: 445, distance: 144.1
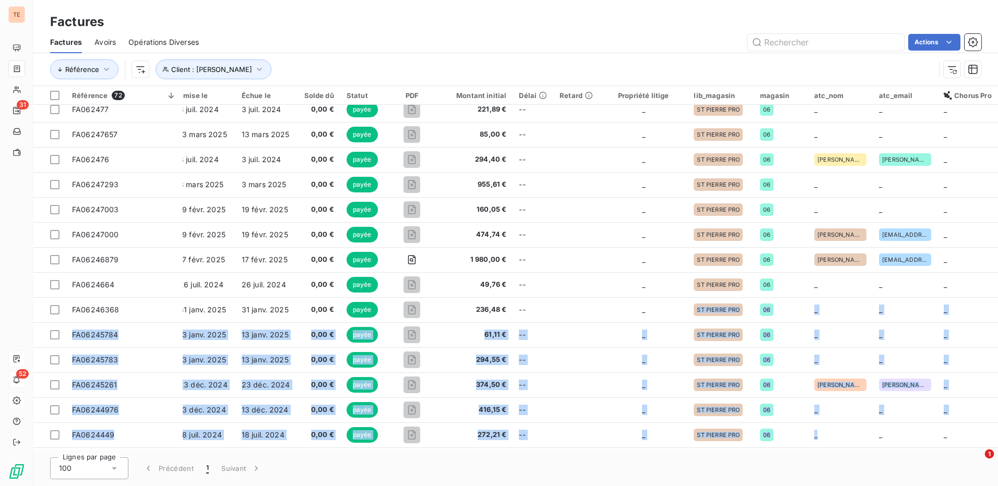
scroll to position [133, 0]
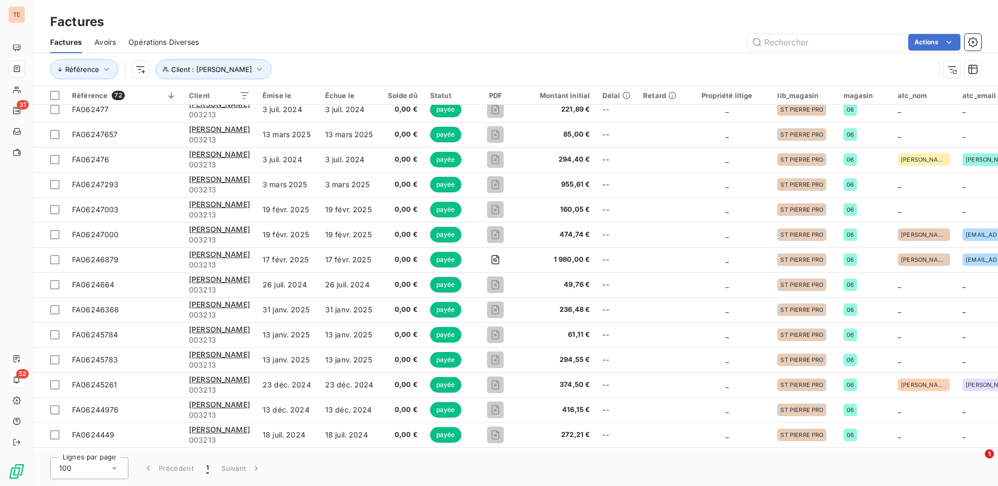
click at [675, 65] on div "Référence Client : GRONDIN EMMANUEL" at bounding box center [492, 70] width 885 height 20
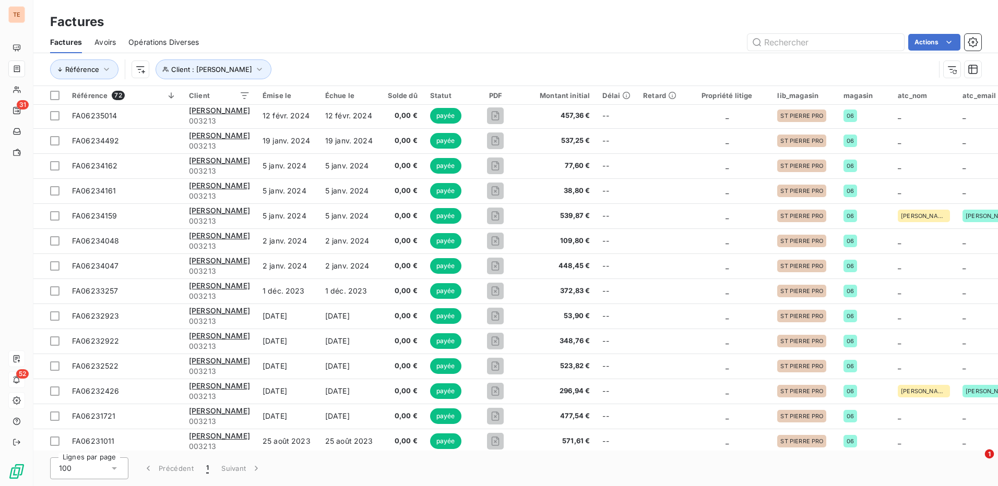
scroll to position [1463, 0]
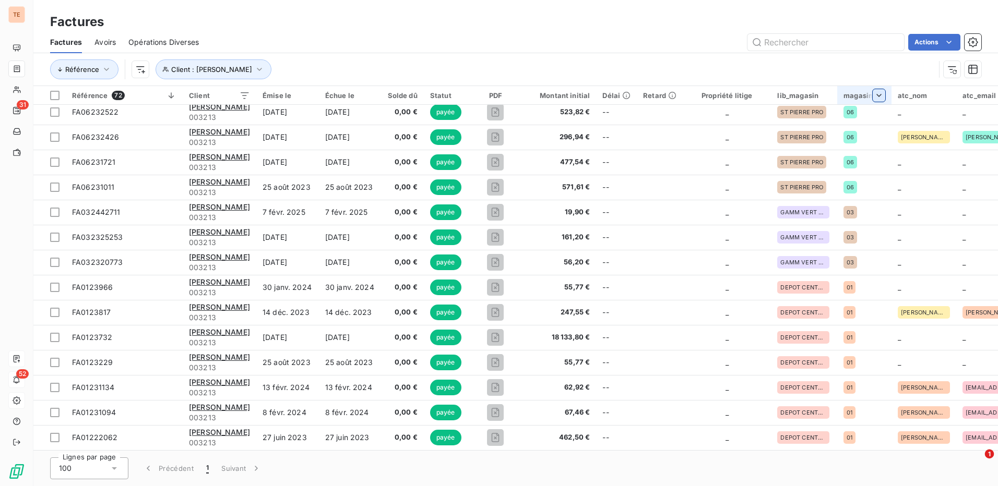
click at [896, 94] on html "TE 31 52 Factures Factures Avoirs Opérations Diverses Actions Référence Client …" at bounding box center [499, 243] width 998 height 486
click at [722, 123] on icon at bounding box center [721, 123] width 5 height 3
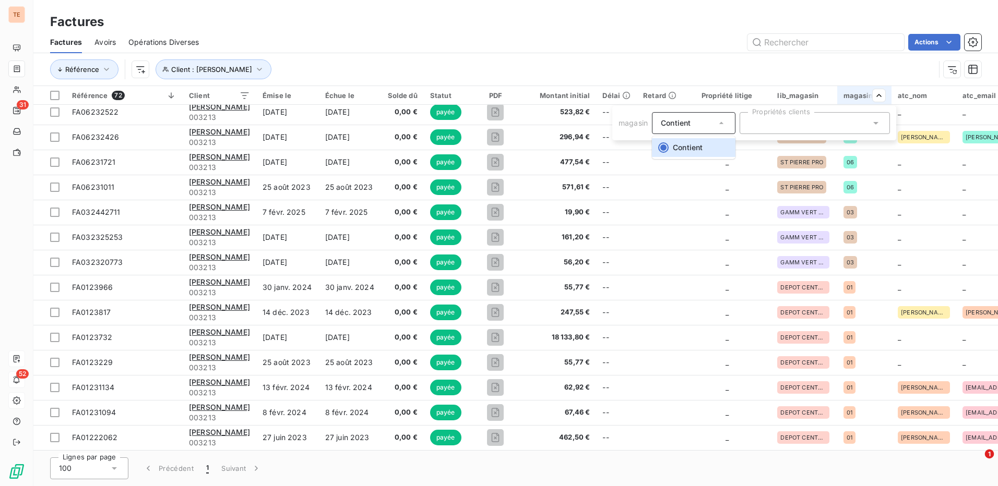
click at [774, 125] on div at bounding box center [815, 123] width 150 height 22
type input "92"
click at [778, 121] on div at bounding box center [815, 123] width 150 height 22
drag, startPoint x: 778, startPoint y: 121, endPoint x: 700, endPoint y: 134, distance: 78.3
click at [700, 134] on div "magasin Contient Propriétés clients 92" at bounding box center [754, 123] width 284 height 34
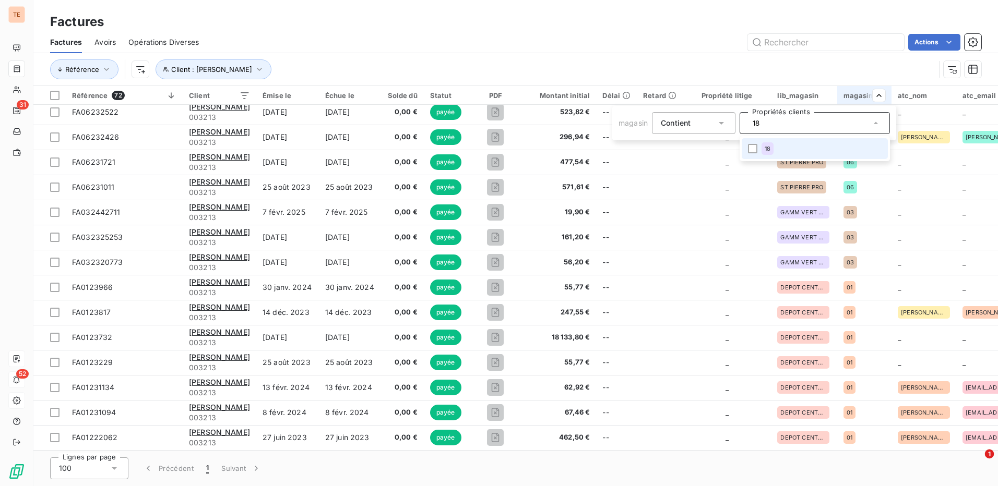
type input "1"
type input "0"
type input "92"
click at [681, 67] on html "TE 31 52 Factures Factures Avoirs Opérations Diverses Actions Référence Client …" at bounding box center [499, 243] width 998 height 486
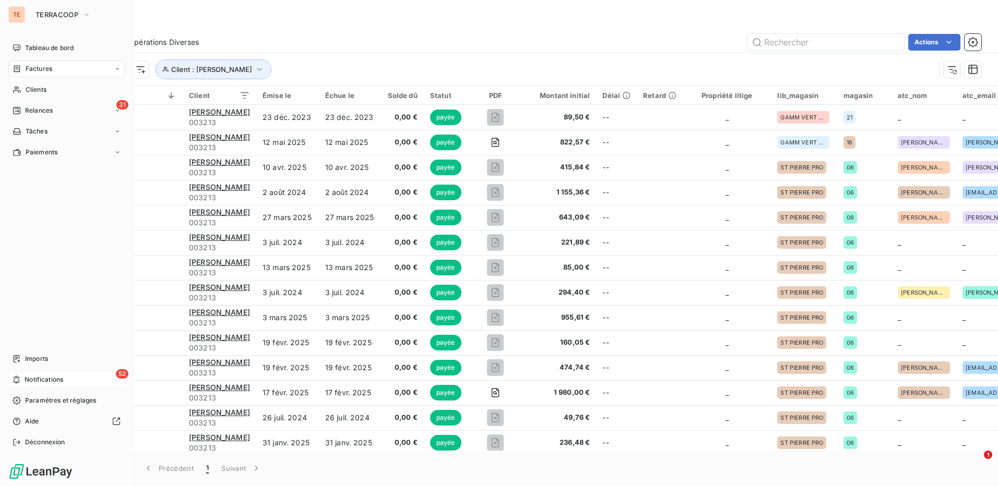
click at [42, 383] on span "Notifications" at bounding box center [44, 379] width 39 height 9
click at [48, 358] on span "Imports" at bounding box center [36, 358] width 23 height 9
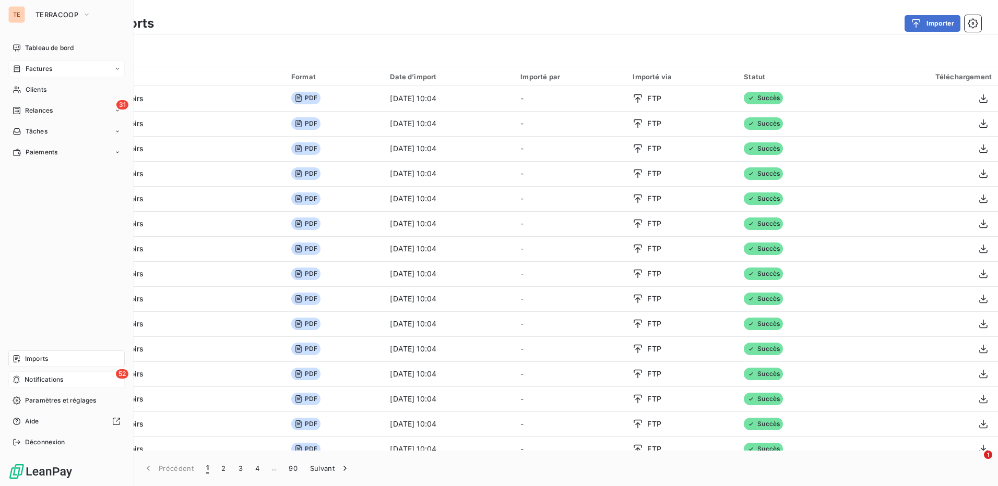
click at [31, 70] on span "Factures" at bounding box center [39, 68] width 27 height 9
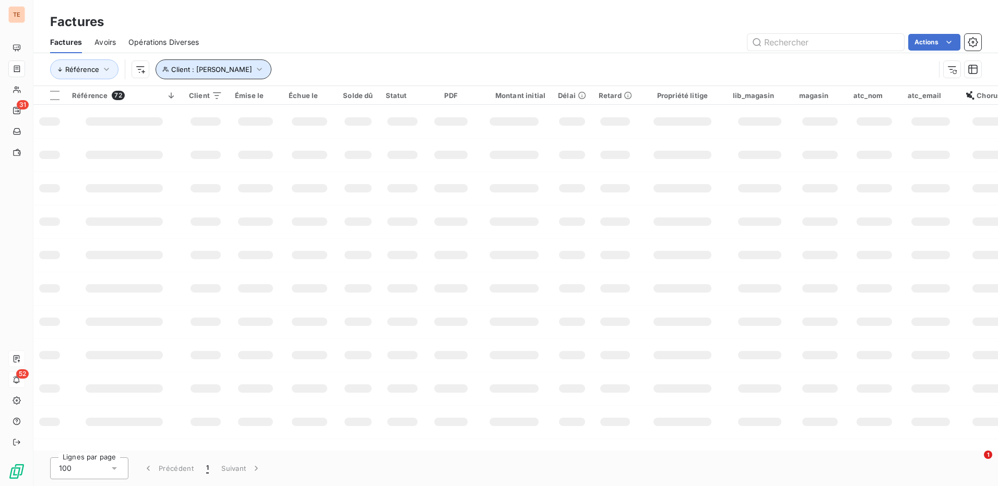
click at [265, 68] on icon "button" at bounding box center [259, 69] width 10 height 10
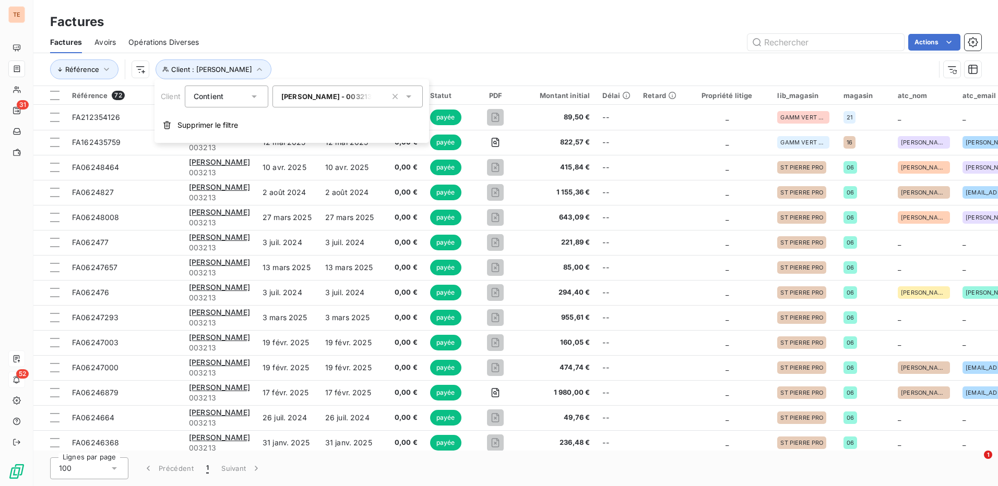
click at [409, 99] on icon at bounding box center [408, 96] width 10 height 10
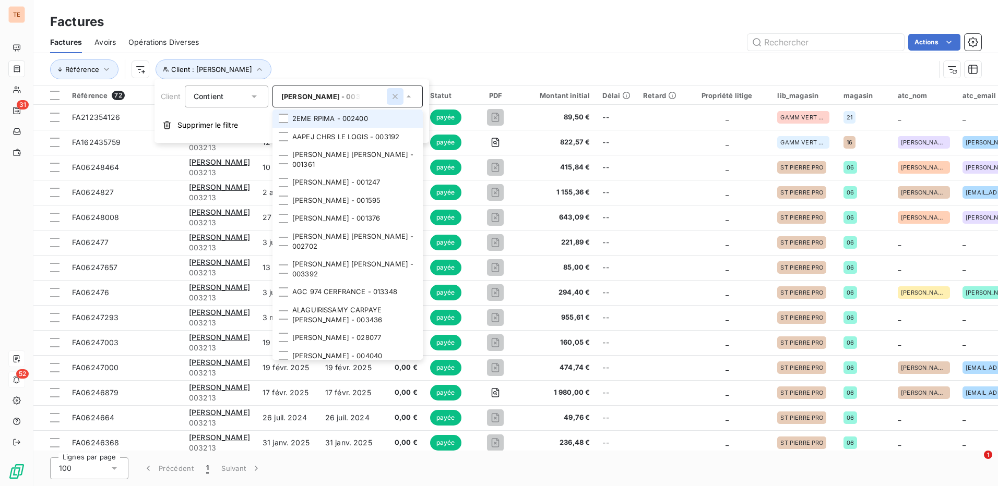
click at [394, 95] on icon "button" at bounding box center [395, 96] width 5 height 5
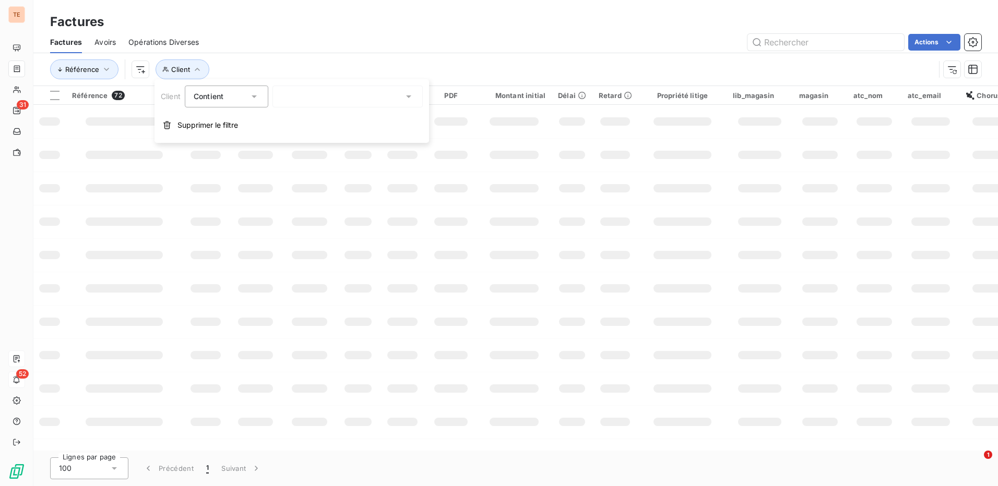
click at [336, 98] on div at bounding box center [347, 97] width 150 height 22
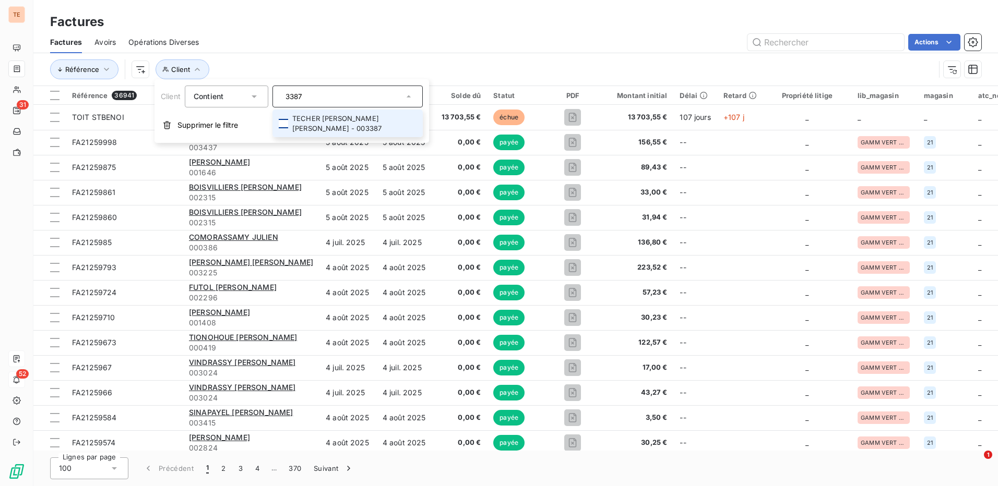
type input "3387"
click at [284, 122] on div at bounding box center [283, 123] width 9 height 9
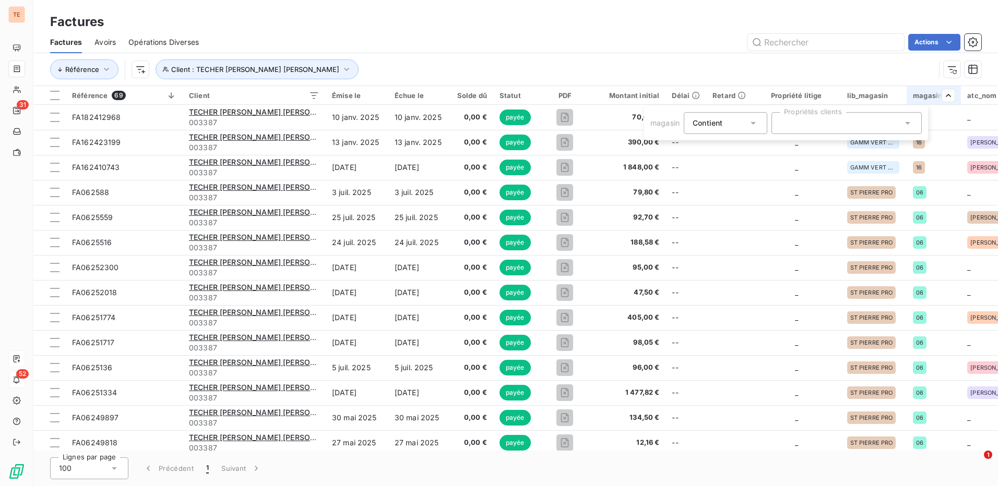
click at [906, 124] on icon at bounding box center [907, 123] width 10 height 10
click at [910, 122] on icon at bounding box center [907, 123] width 5 height 3
click at [907, 120] on icon at bounding box center [907, 123] width 10 height 10
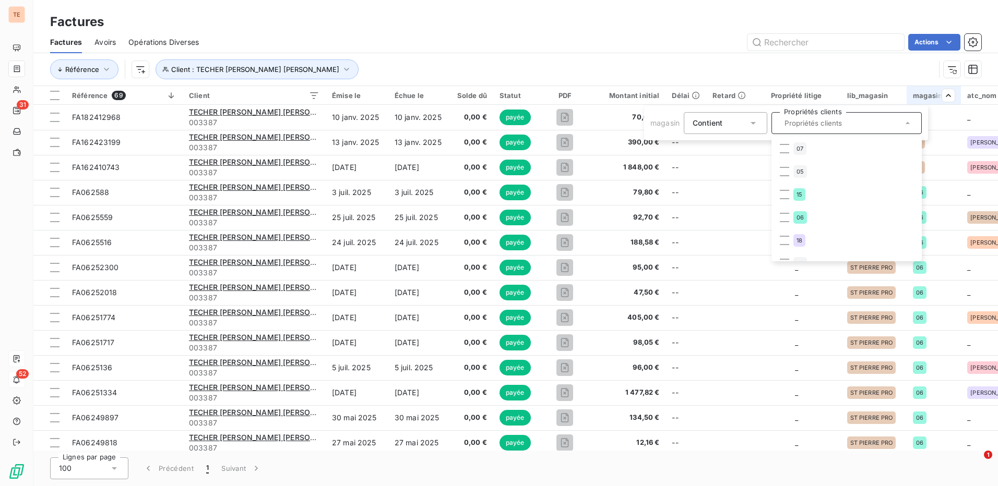
click at [649, 67] on html "TE 31 52 Factures Factures Avoirs Opérations Diverses Actions Référence Client …" at bounding box center [499, 243] width 998 height 486
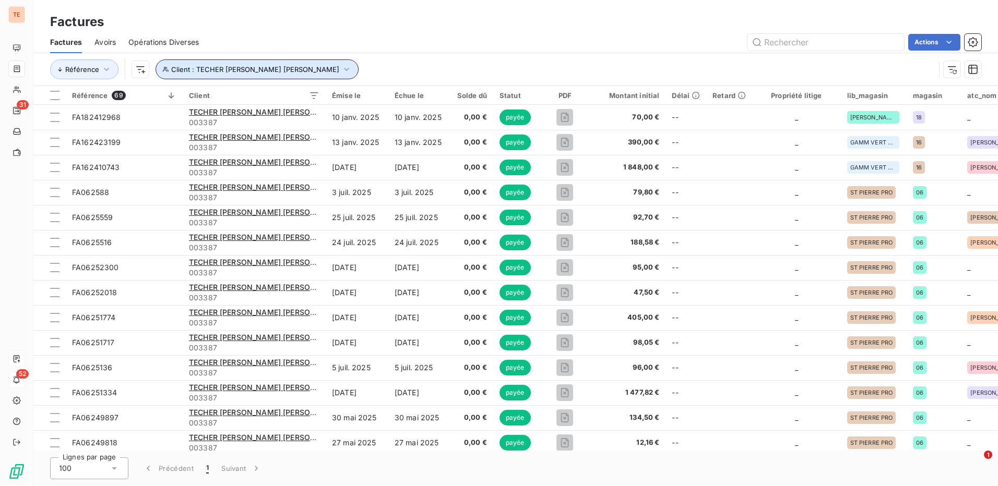
click at [341, 70] on icon "button" at bounding box center [346, 69] width 10 height 10
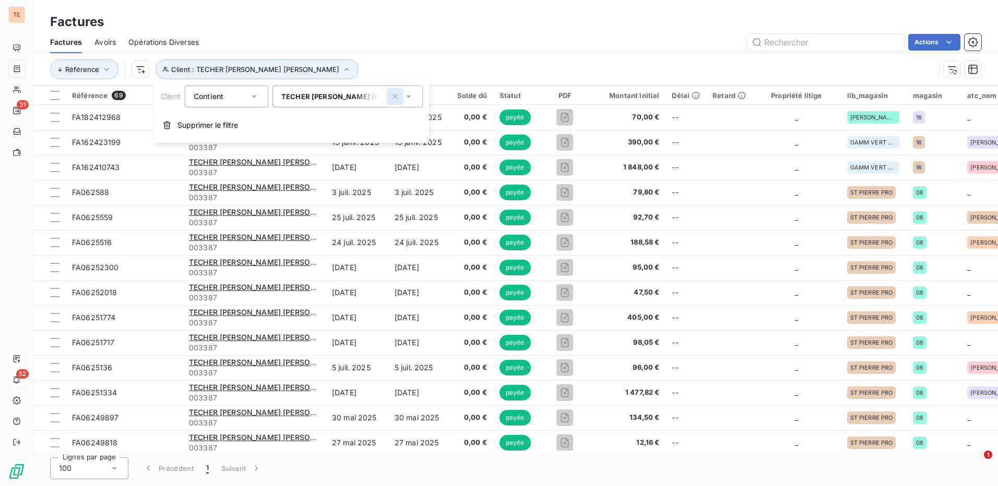
click at [395, 96] on icon "button" at bounding box center [395, 96] width 10 height 10
type input "3387"
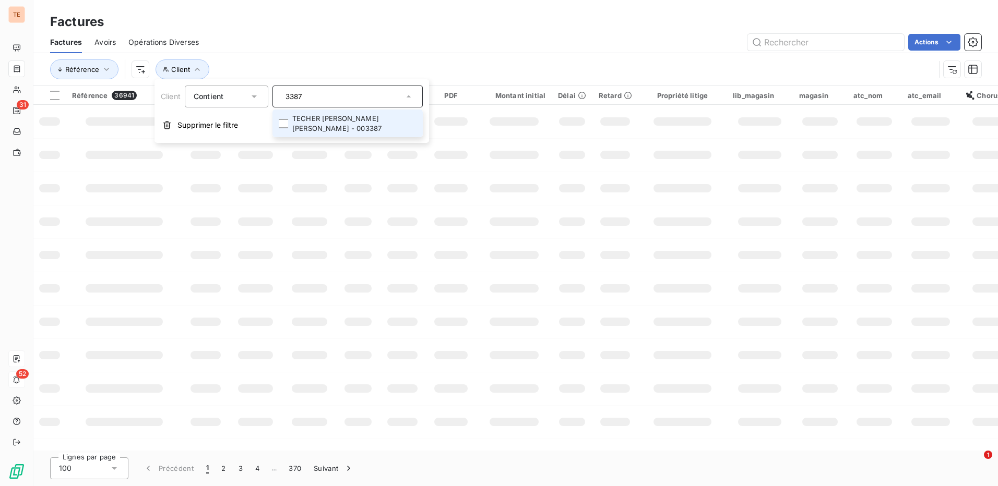
click at [409, 46] on div "Actions" at bounding box center [596, 42] width 770 height 17
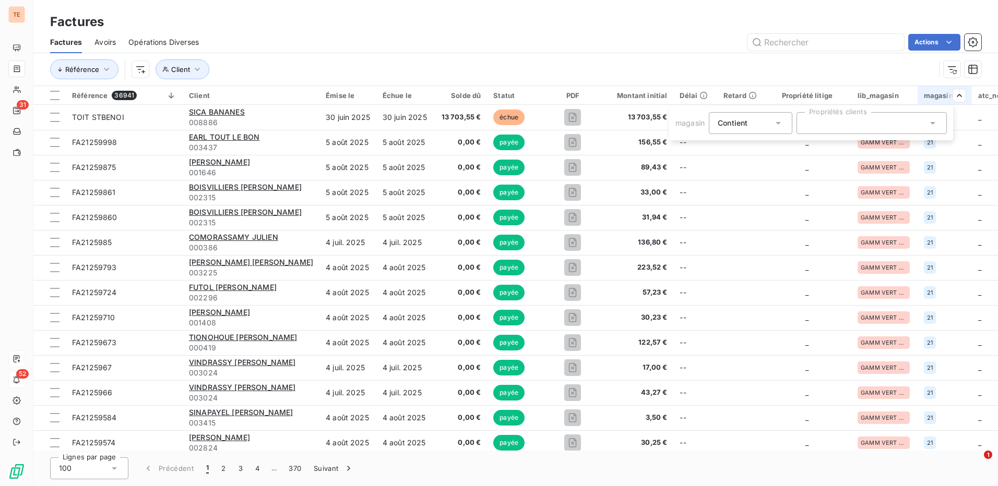
click at [932, 123] on icon at bounding box center [932, 123] width 5 height 3
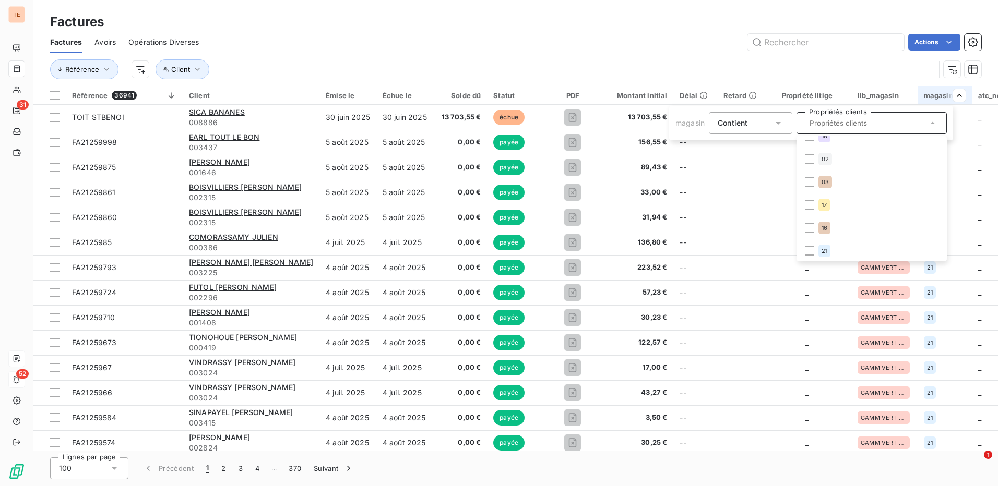
scroll to position [152, 0]
click at [675, 67] on html "TE 31 52 Factures Factures Avoirs Opérations Diverses Actions Référence Client …" at bounding box center [499, 243] width 998 height 486
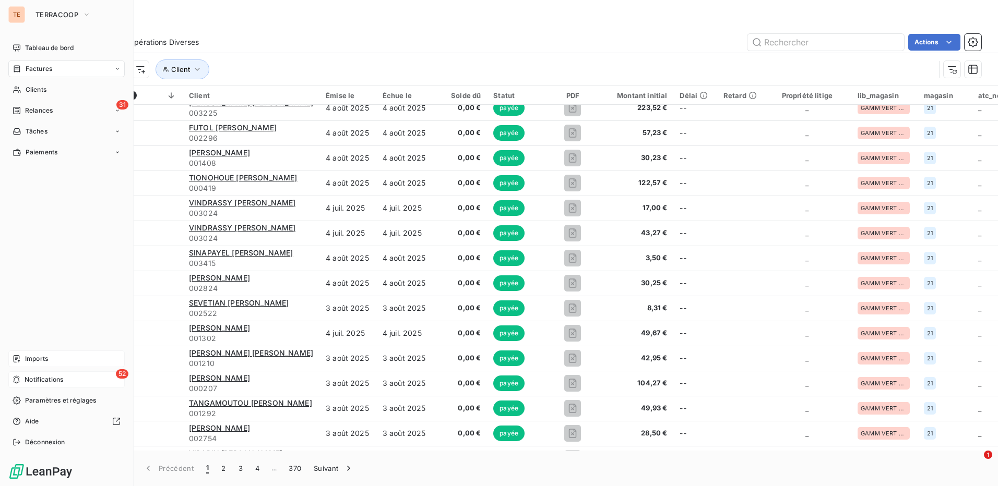
scroll to position [679, 0]
